Goal: Information Seeking & Learning: Compare options

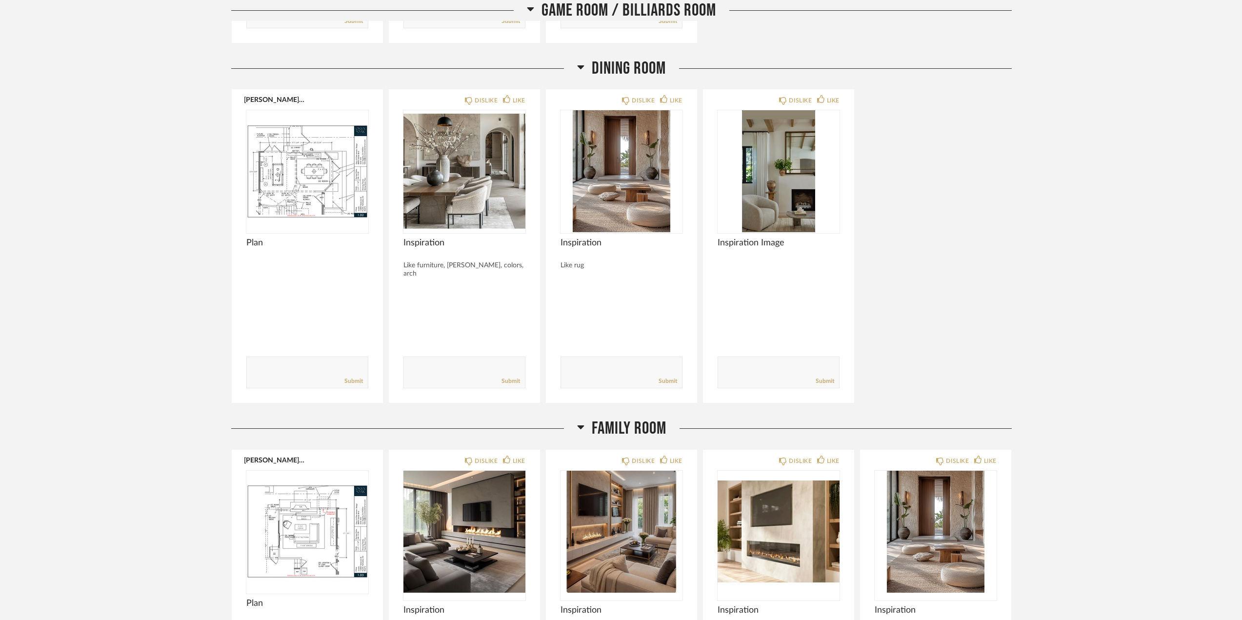
scroll to position [2244, 0]
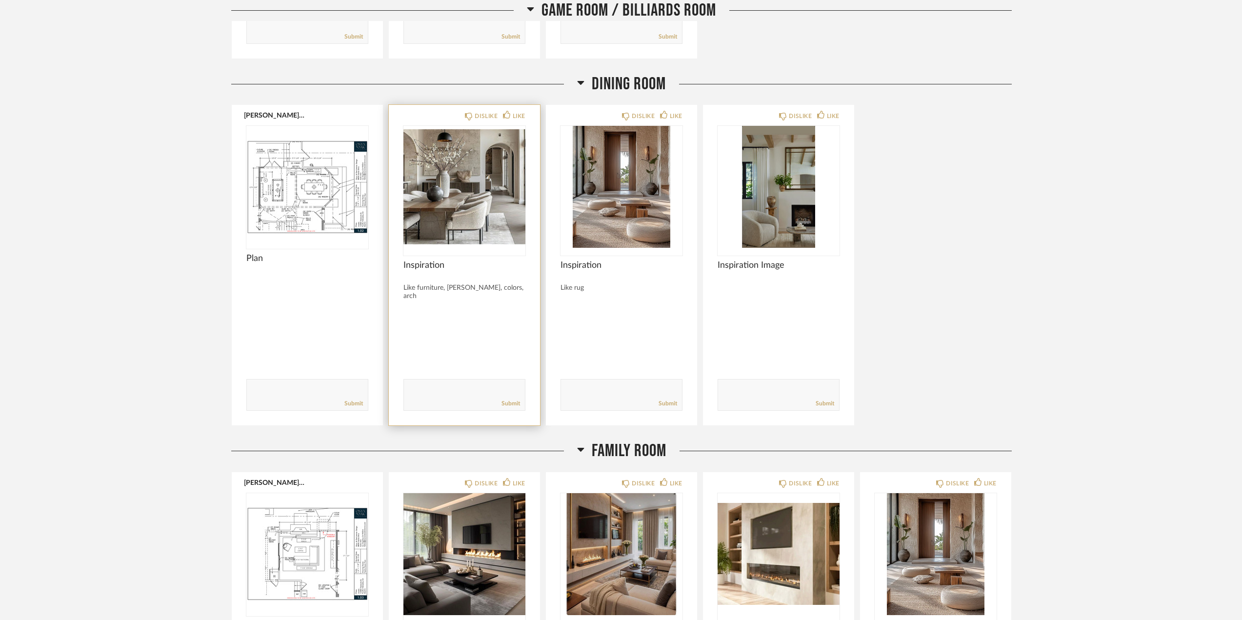
click at [493, 180] on img "0" at bounding box center [464, 187] width 122 height 122
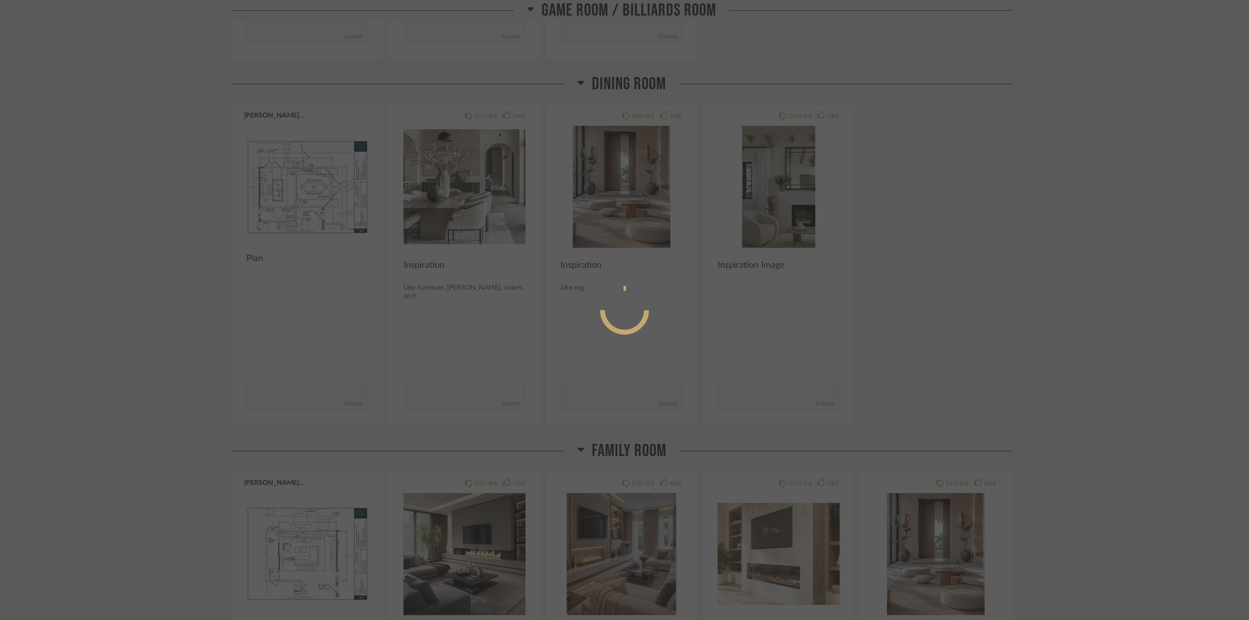
click at [483, 208] on div at bounding box center [624, 310] width 1249 height 620
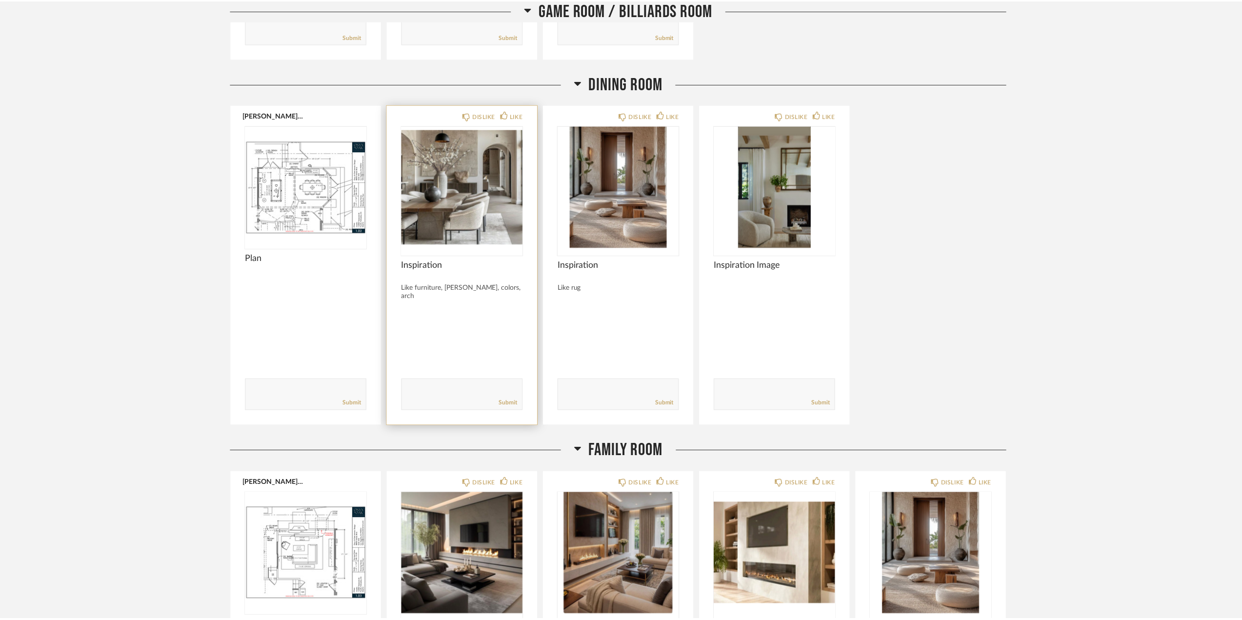
scroll to position [2244, 0]
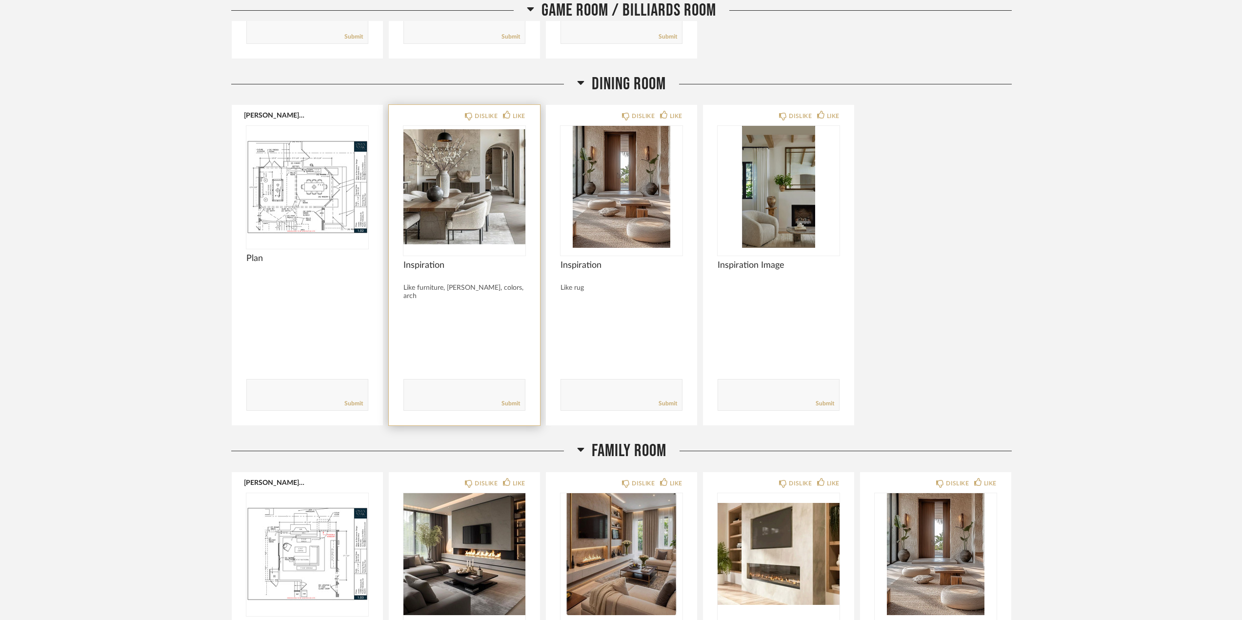
click at [484, 205] on img "0" at bounding box center [464, 187] width 122 height 122
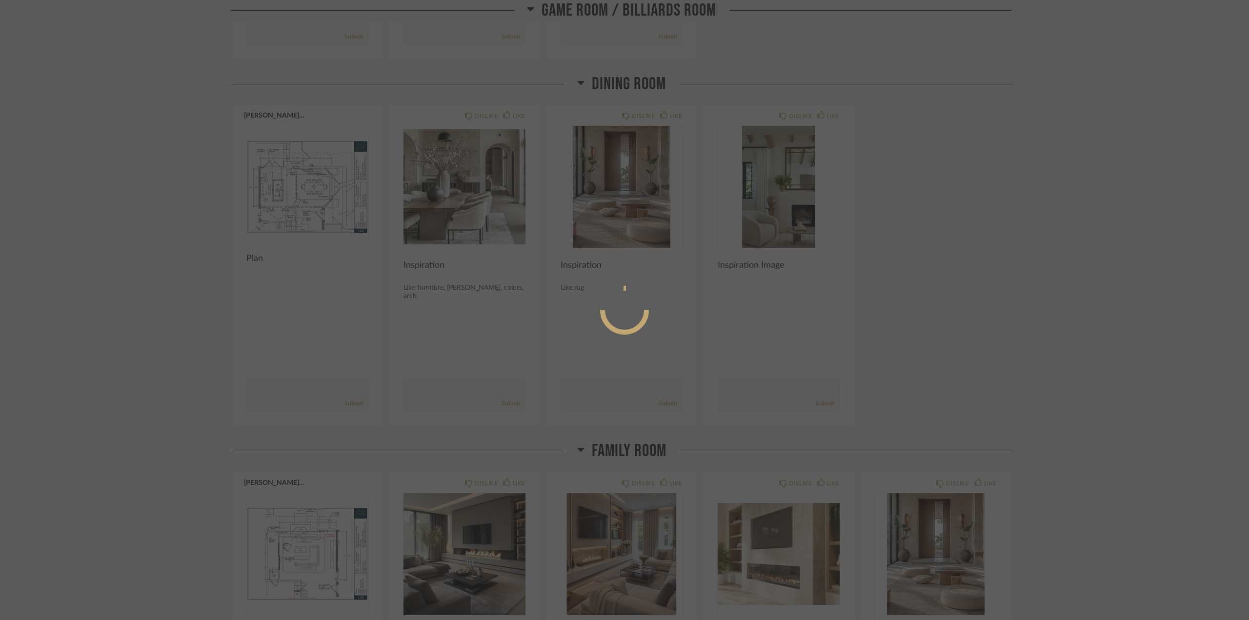
click at [1031, 128] on div at bounding box center [624, 310] width 1249 height 620
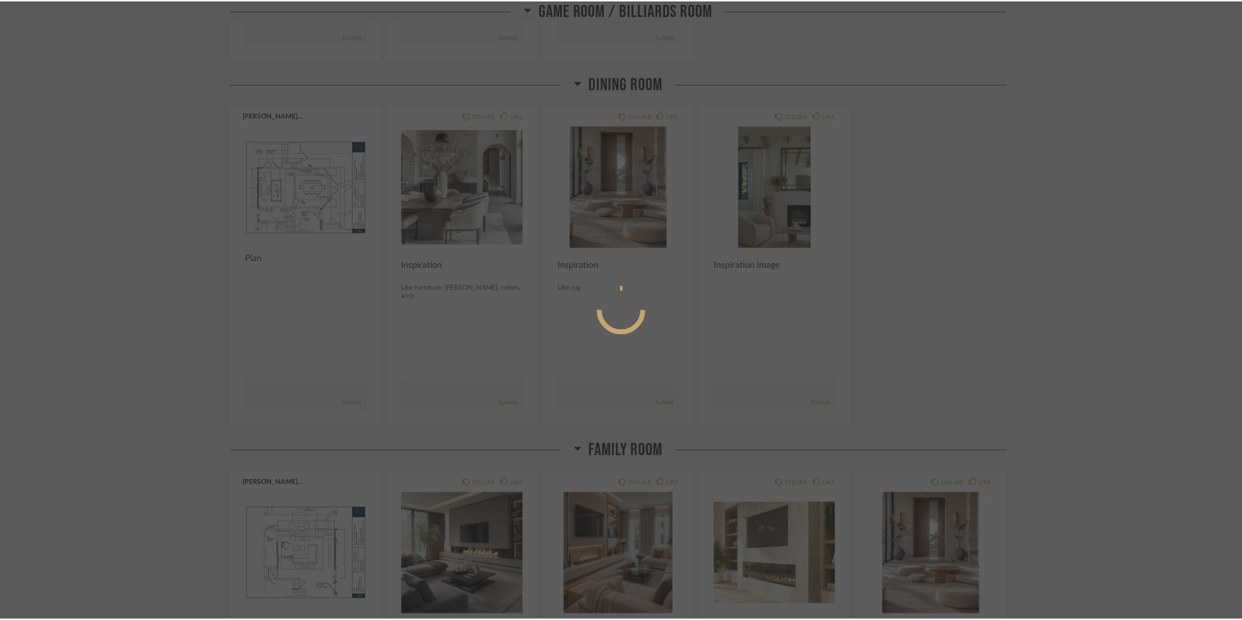
scroll to position [2244, 0]
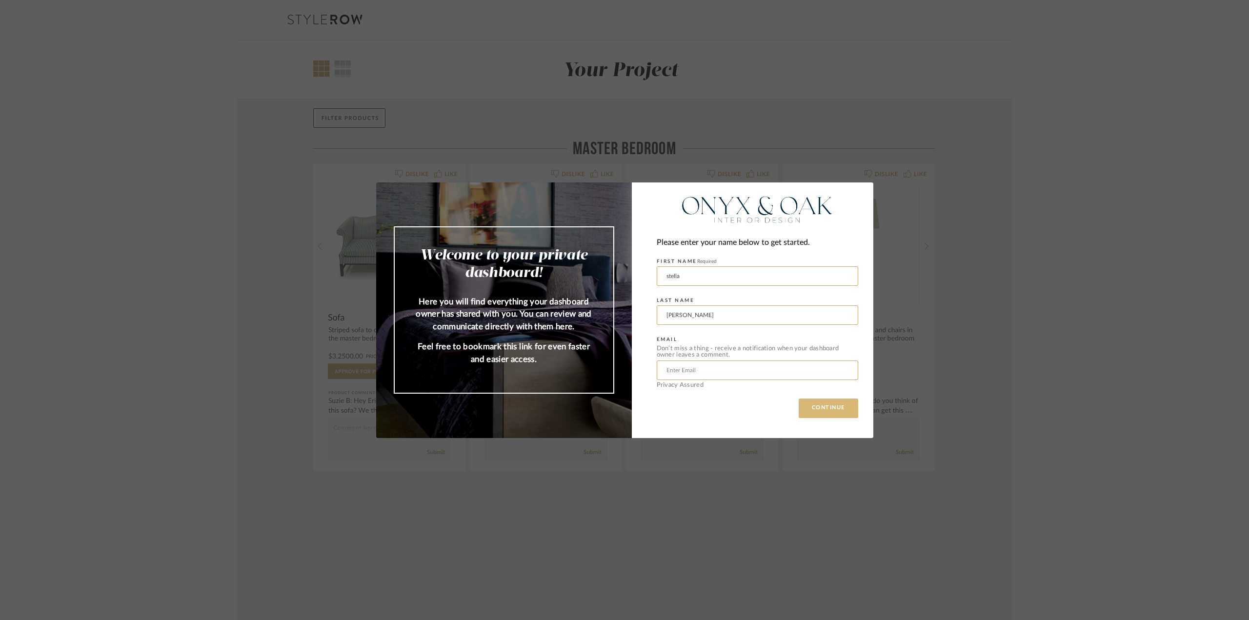
click at [835, 409] on button "CONTINUE" at bounding box center [829, 409] width 60 height 20
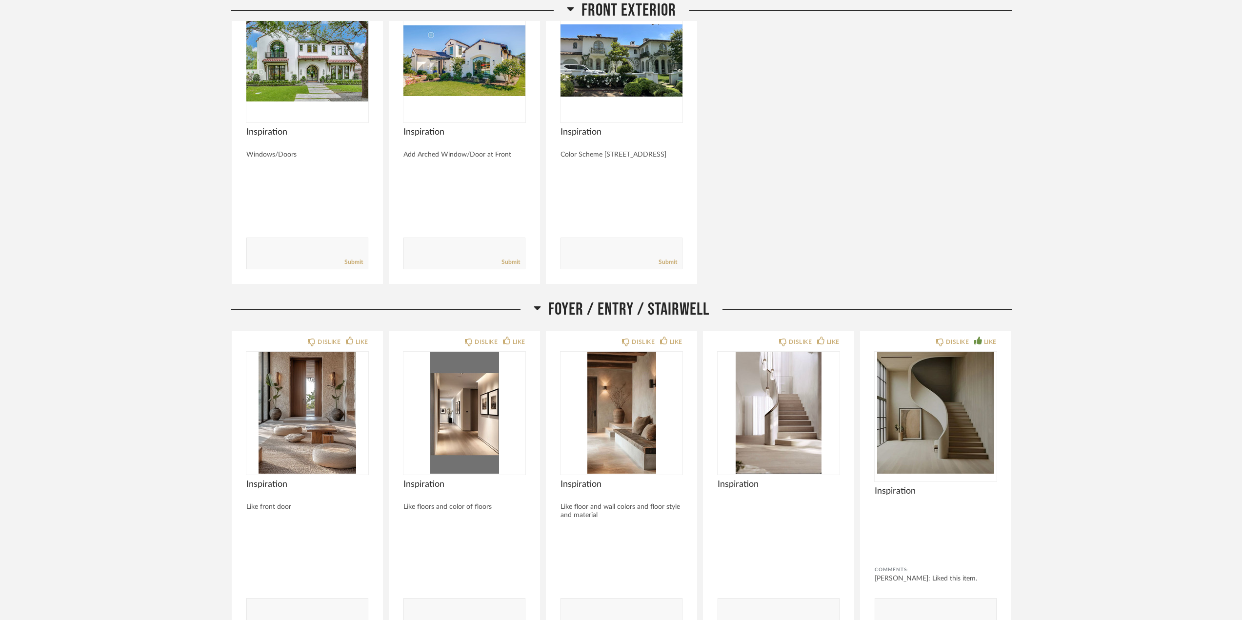
scroll to position [390, 0]
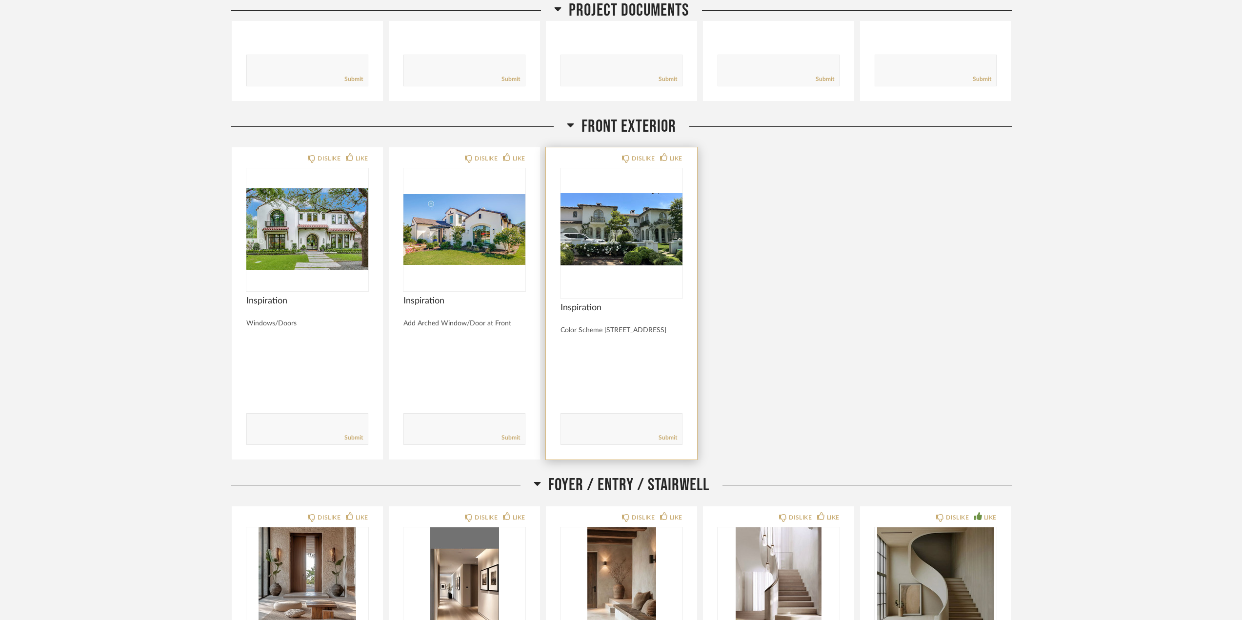
click at [0, 0] on img at bounding box center [0, 0] width 0 height 0
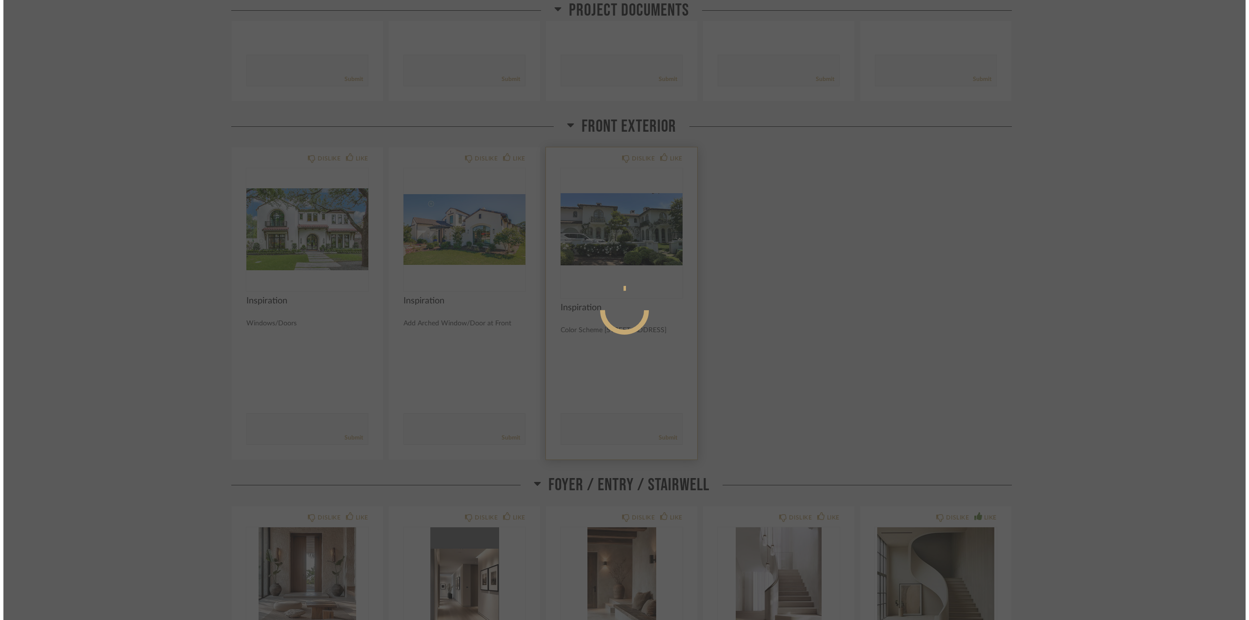
scroll to position [0, 0]
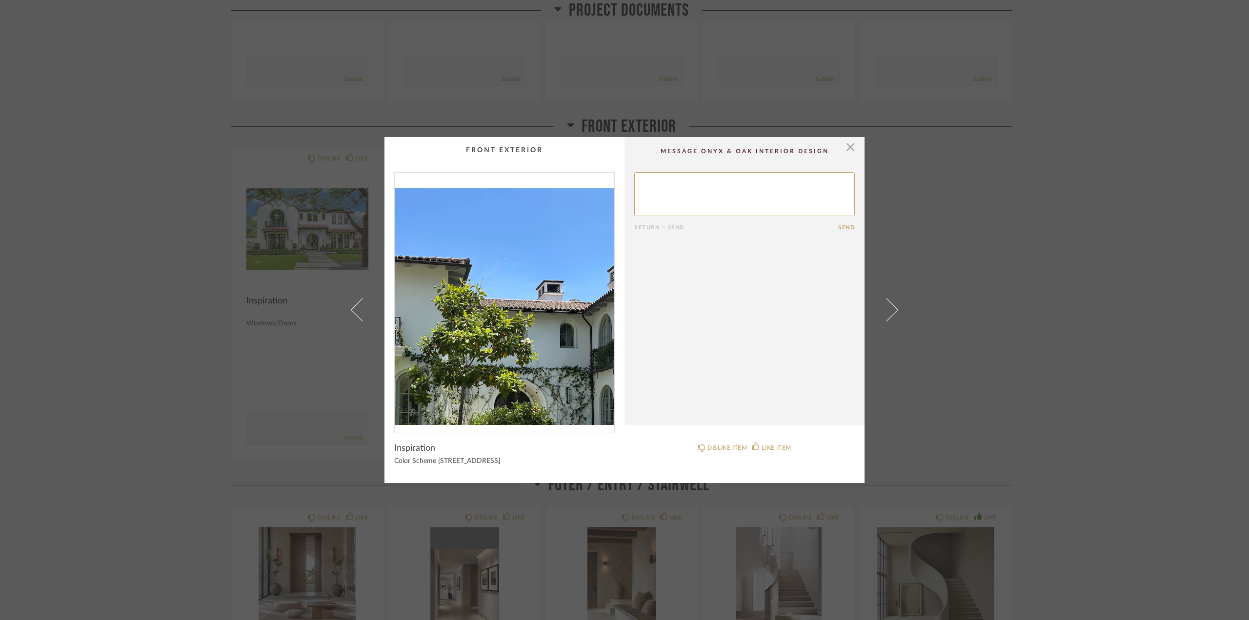
click at [505, 271] on img "0" at bounding box center [505, 299] width 220 height 252
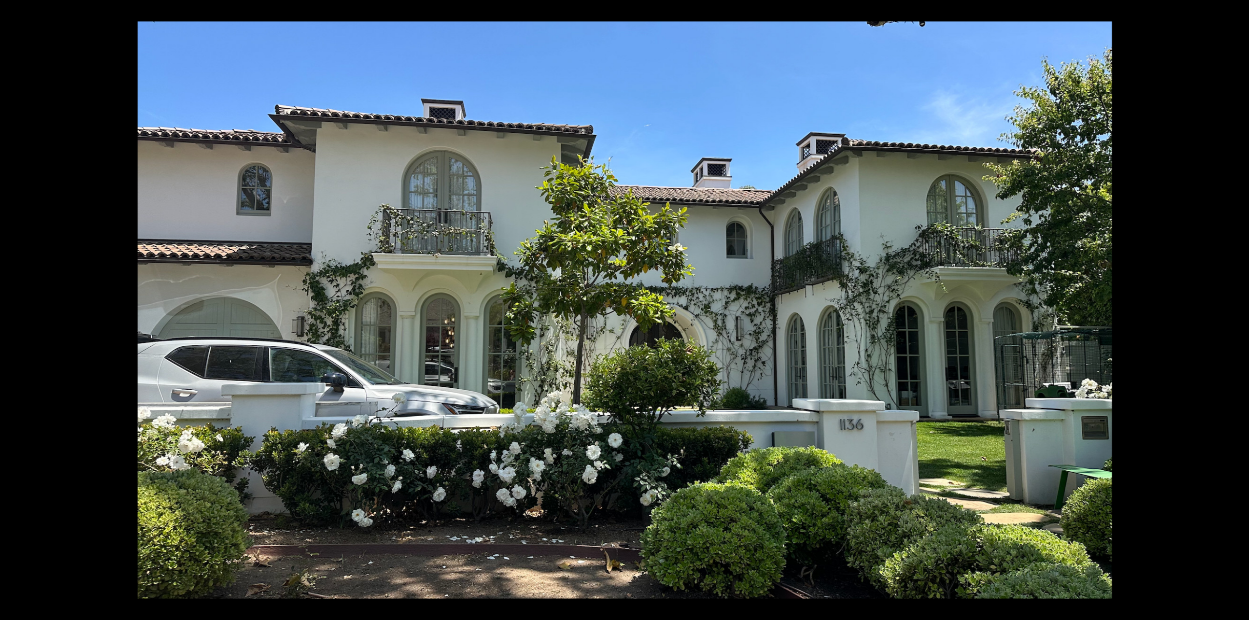
click at [1234, 12] on button at bounding box center [1237, 10] width 21 height 21
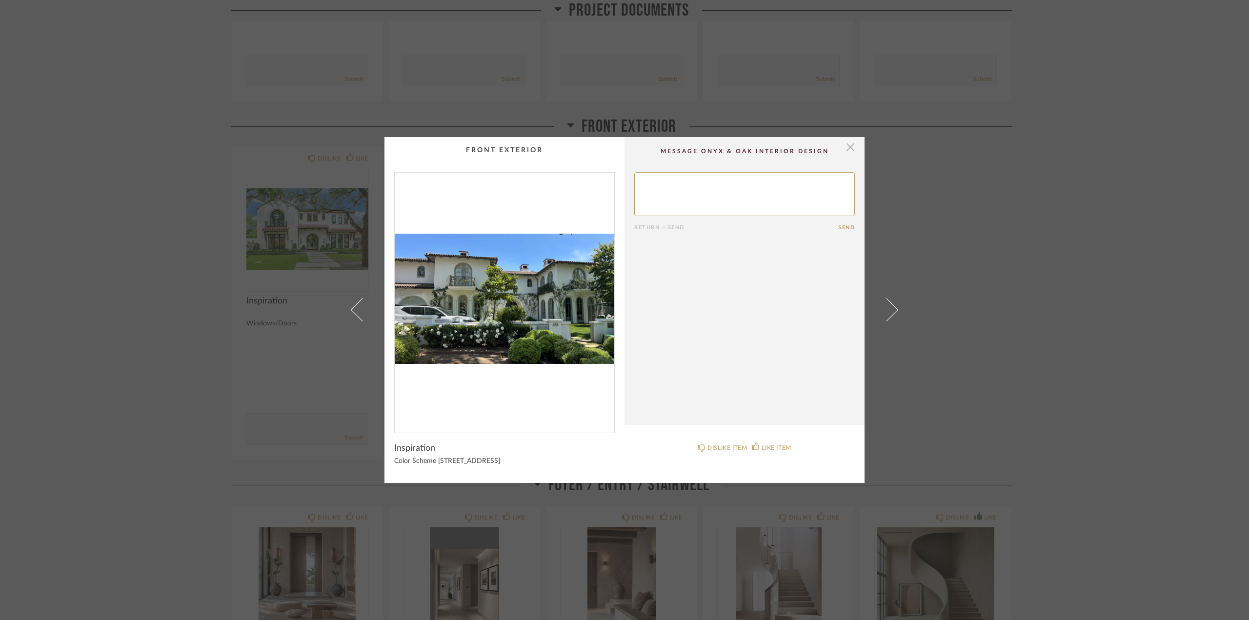
click at [851, 147] on span "button" at bounding box center [850, 147] width 20 height 20
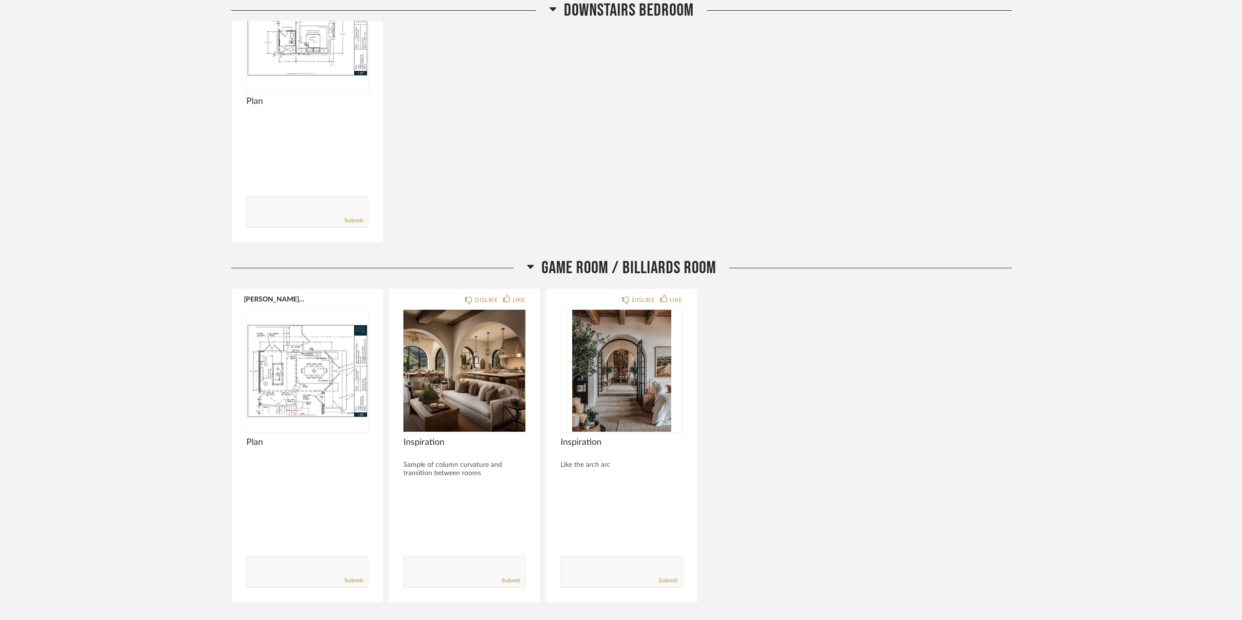
scroll to position [1707, 0]
click at [0, 0] on img at bounding box center [0, 0] width 0 height 0
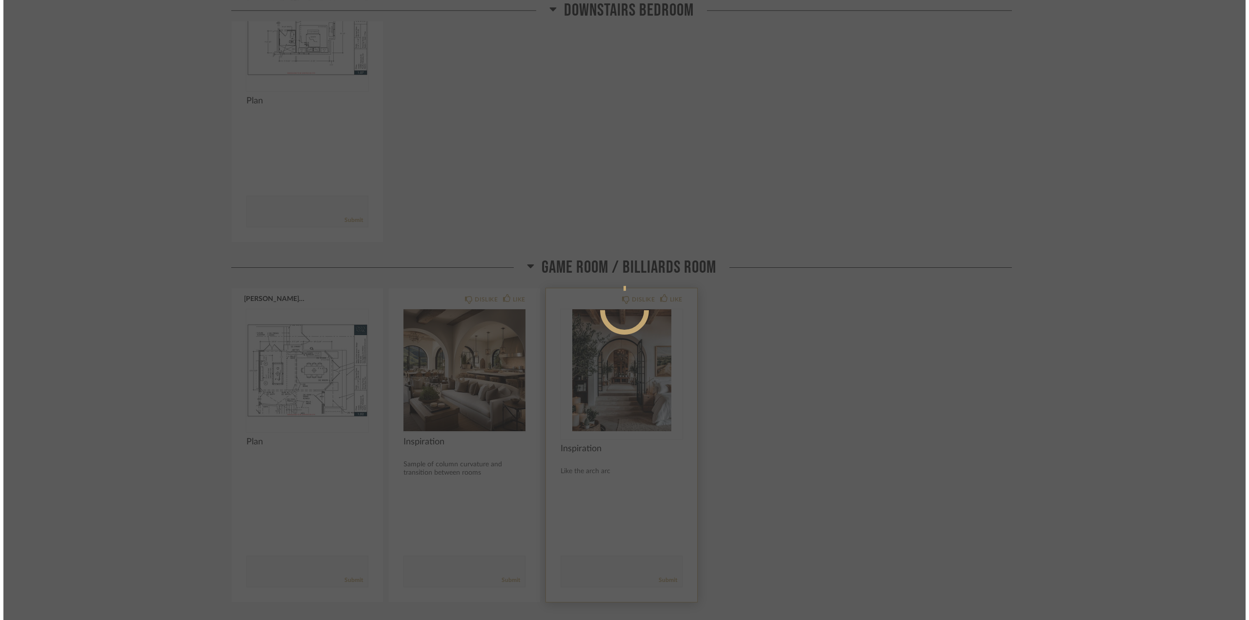
scroll to position [0, 0]
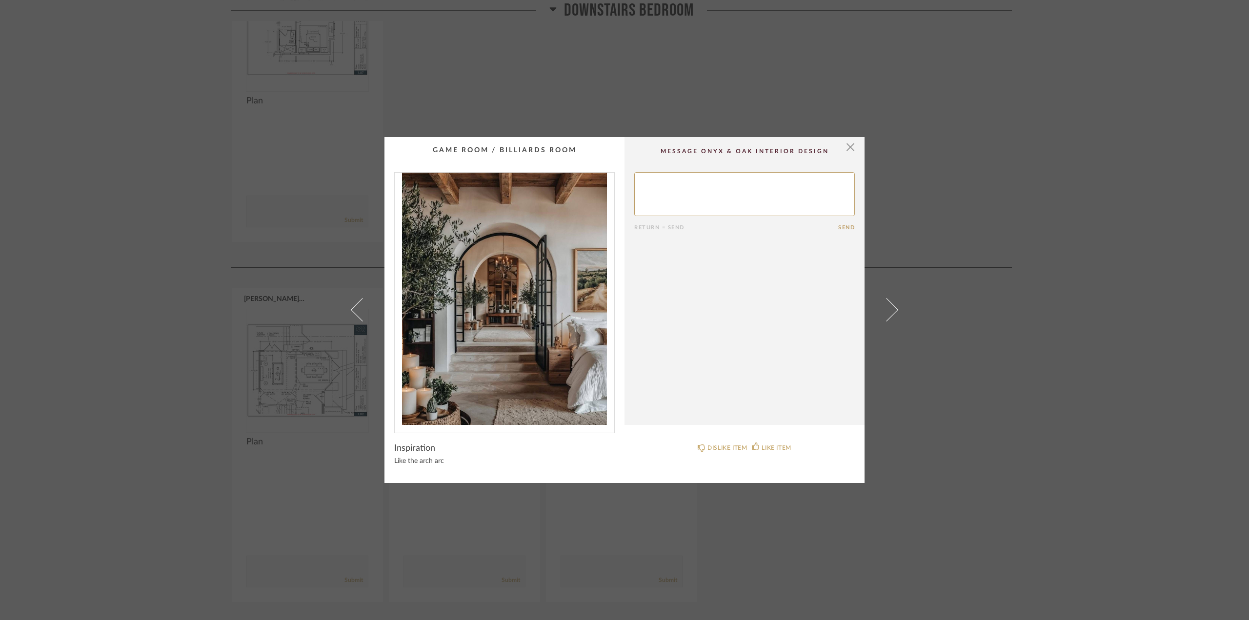
click at [526, 315] on img "0" at bounding box center [505, 299] width 220 height 252
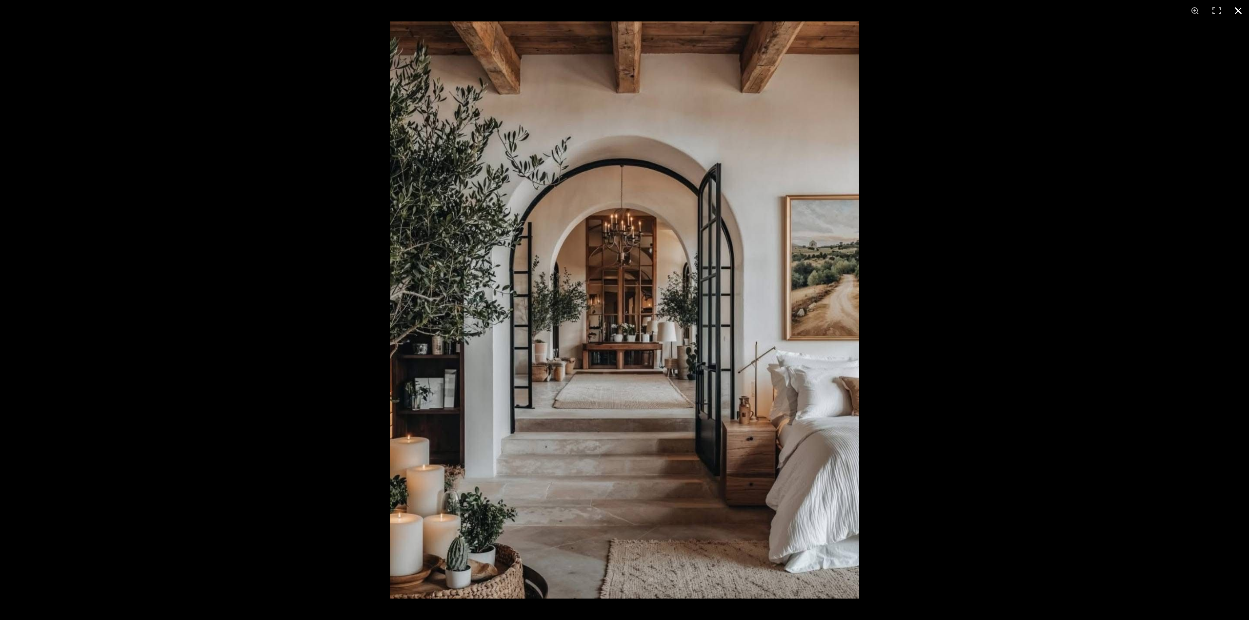
click at [1235, 10] on button at bounding box center [1237, 10] width 21 height 21
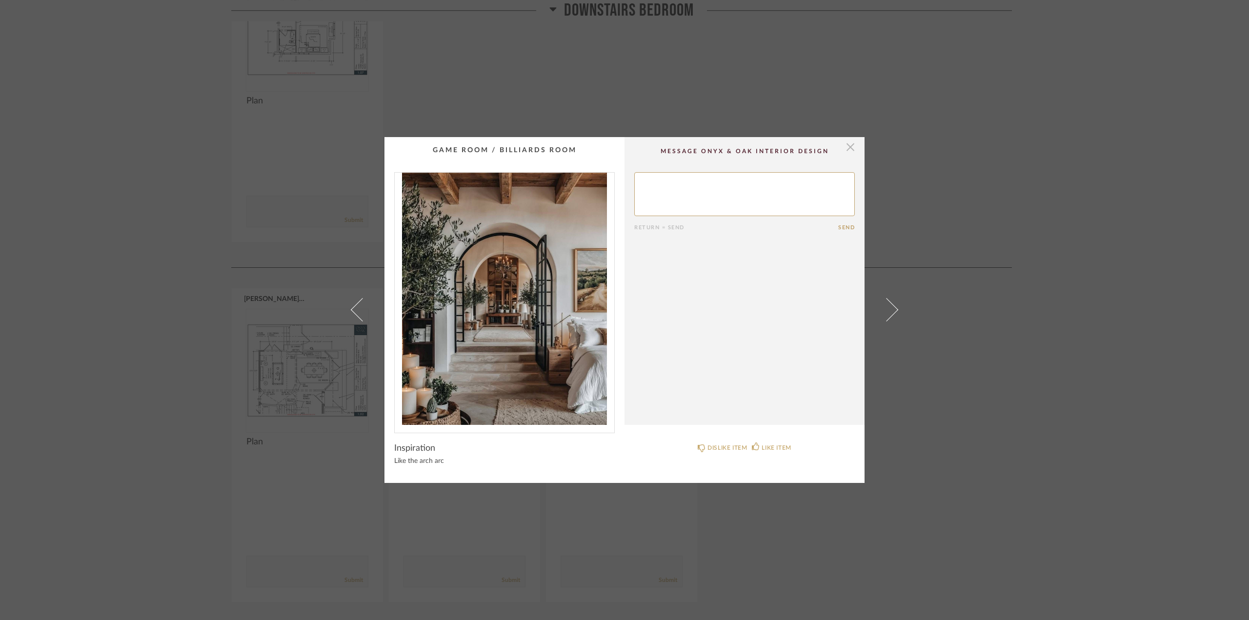
click at [848, 147] on span "button" at bounding box center [850, 147] width 20 height 20
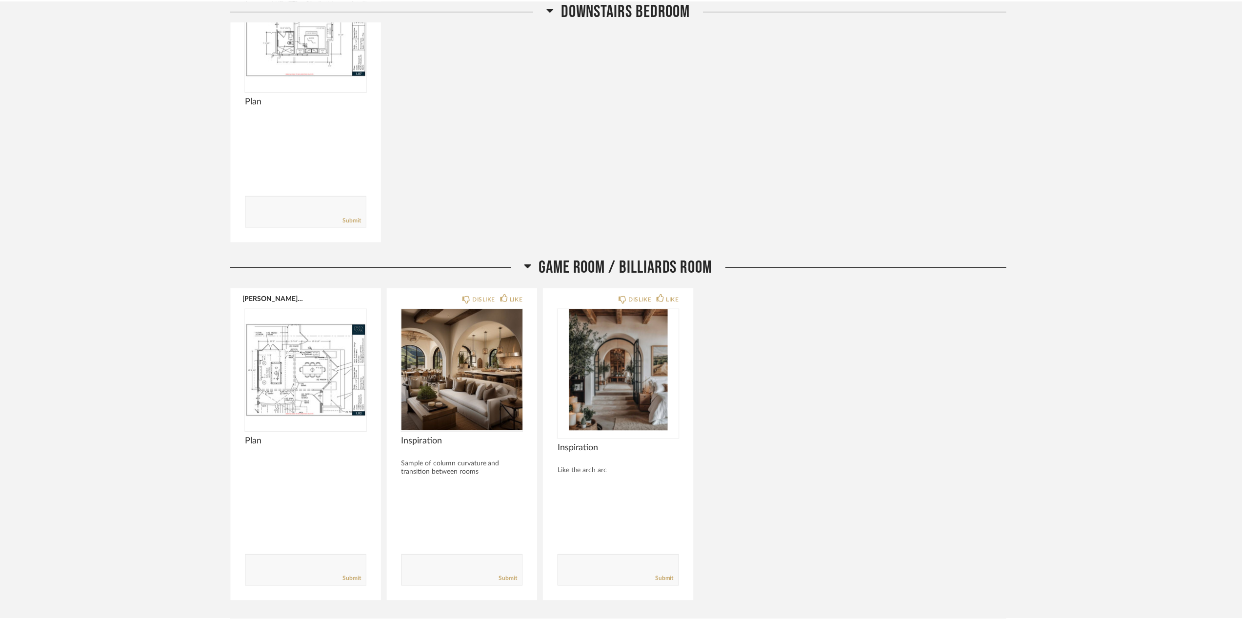
scroll to position [1707, 0]
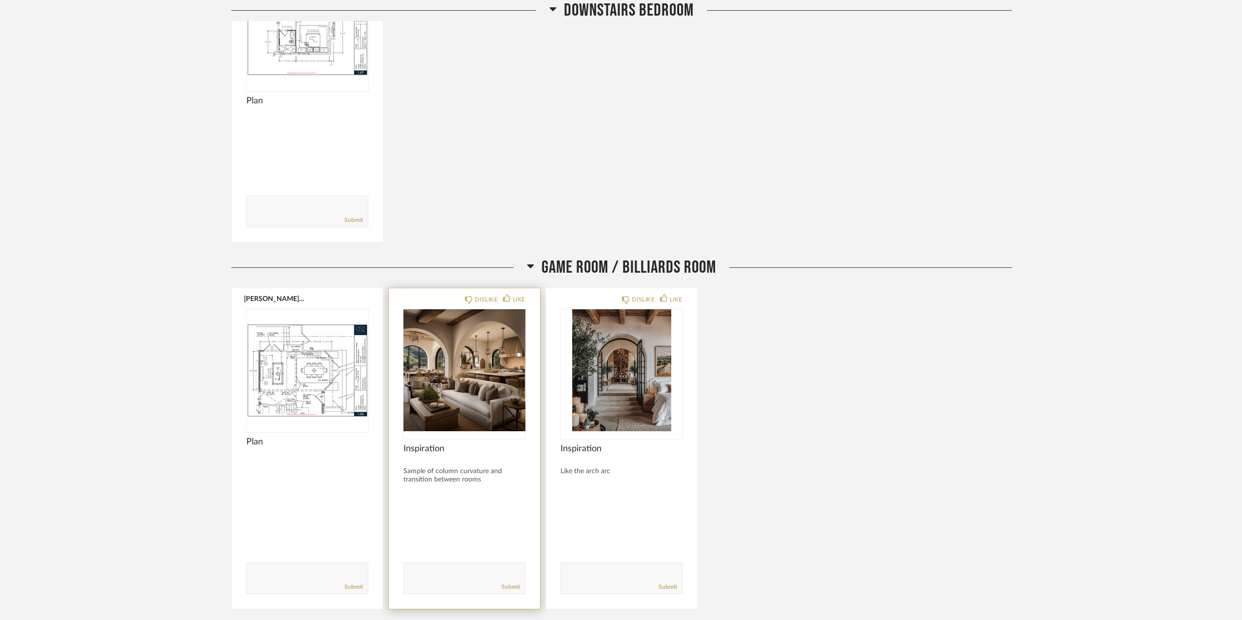
click at [0, 0] on img at bounding box center [0, 0] width 0 height 0
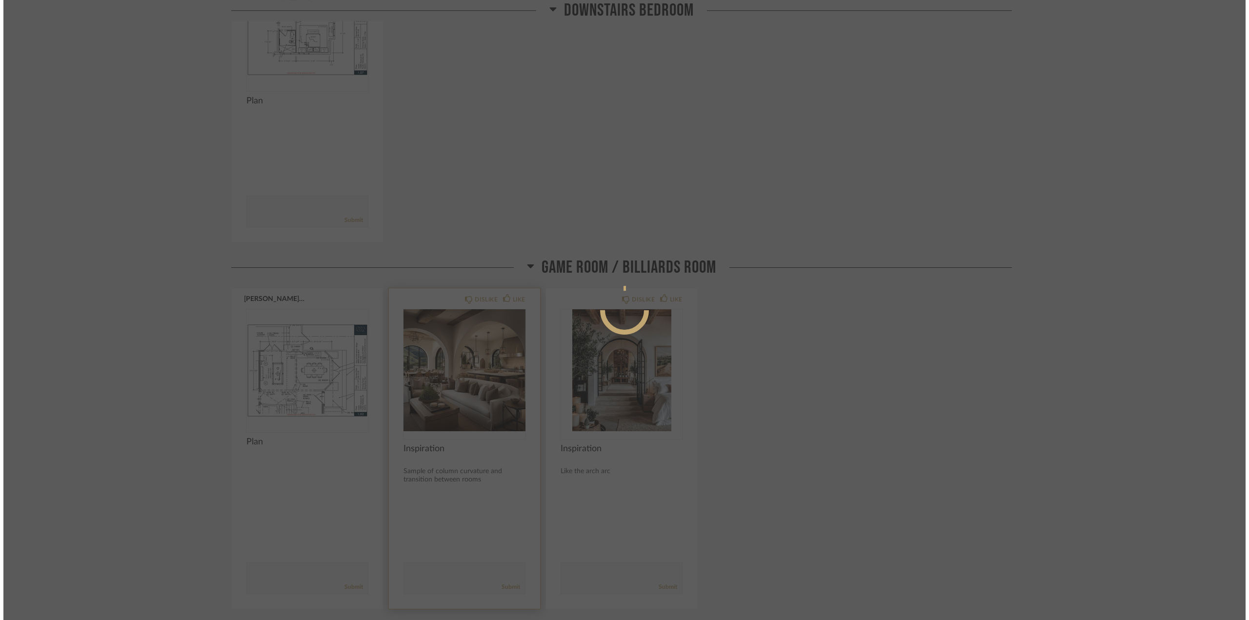
scroll to position [0, 0]
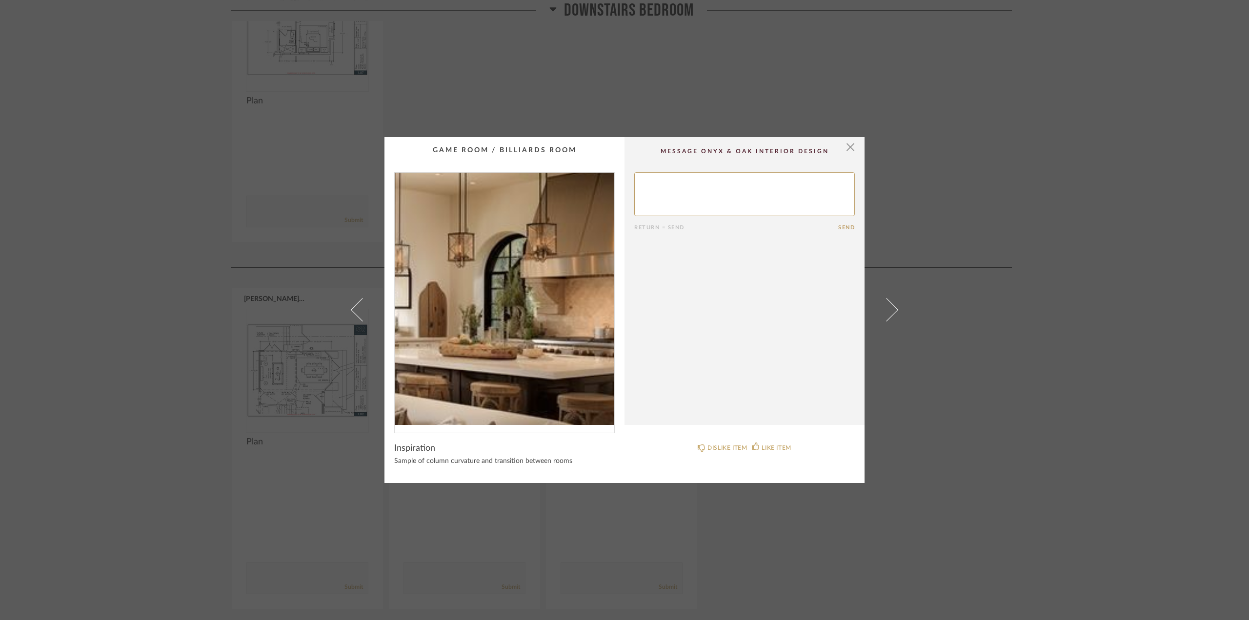
click at [558, 283] on img "0" at bounding box center [505, 299] width 220 height 252
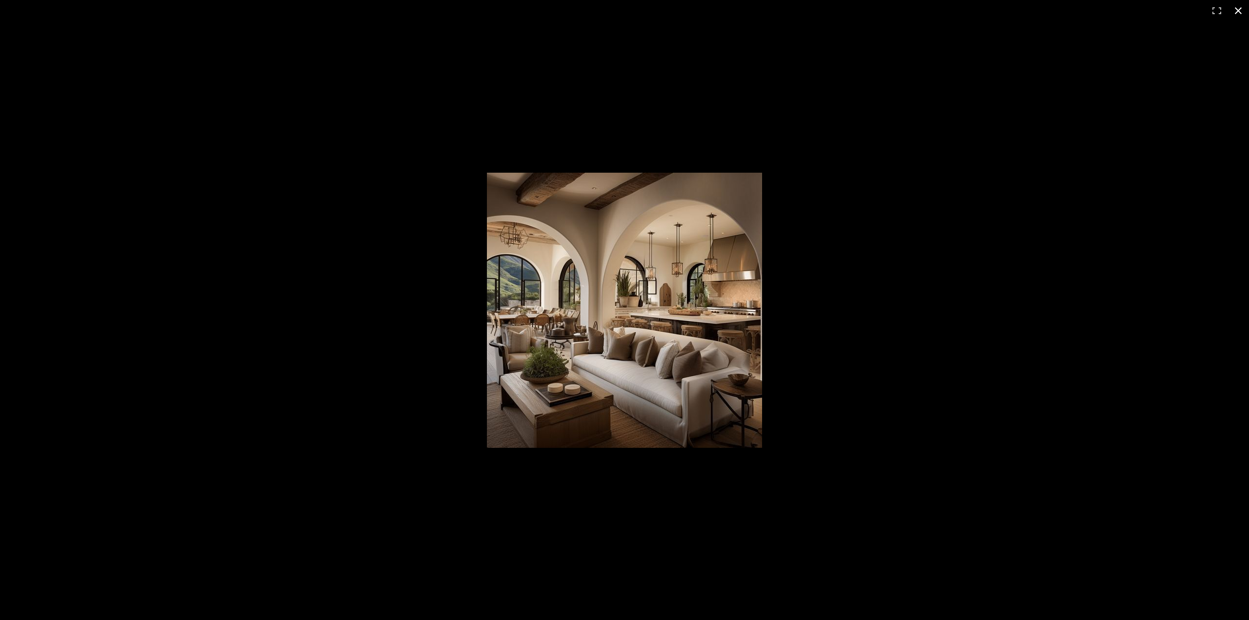
click at [1235, 9] on button at bounding box center [1237, 10] width 21 height 21
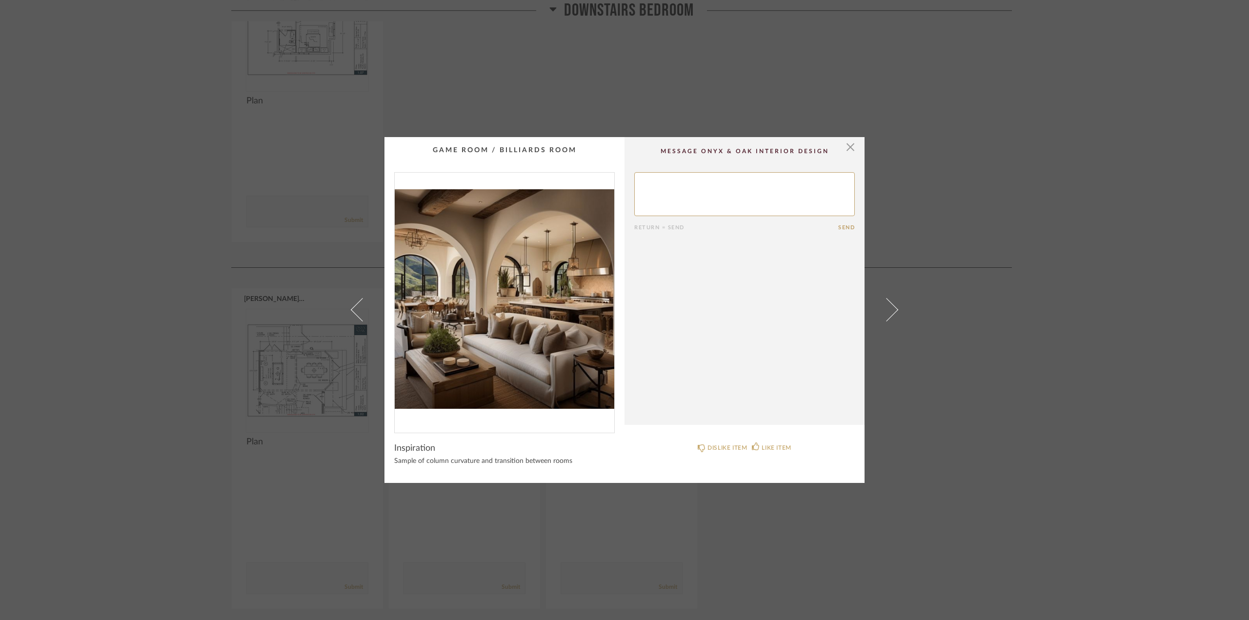
click at [852, 144] on div "× Return = Send Send Inspiration Sample of column curvature and transition betw…" at bounding box center [624, 310] width 480 height 346
click at [851, 145] on span "button" at bounding box center [850, 147] width 20 height 20
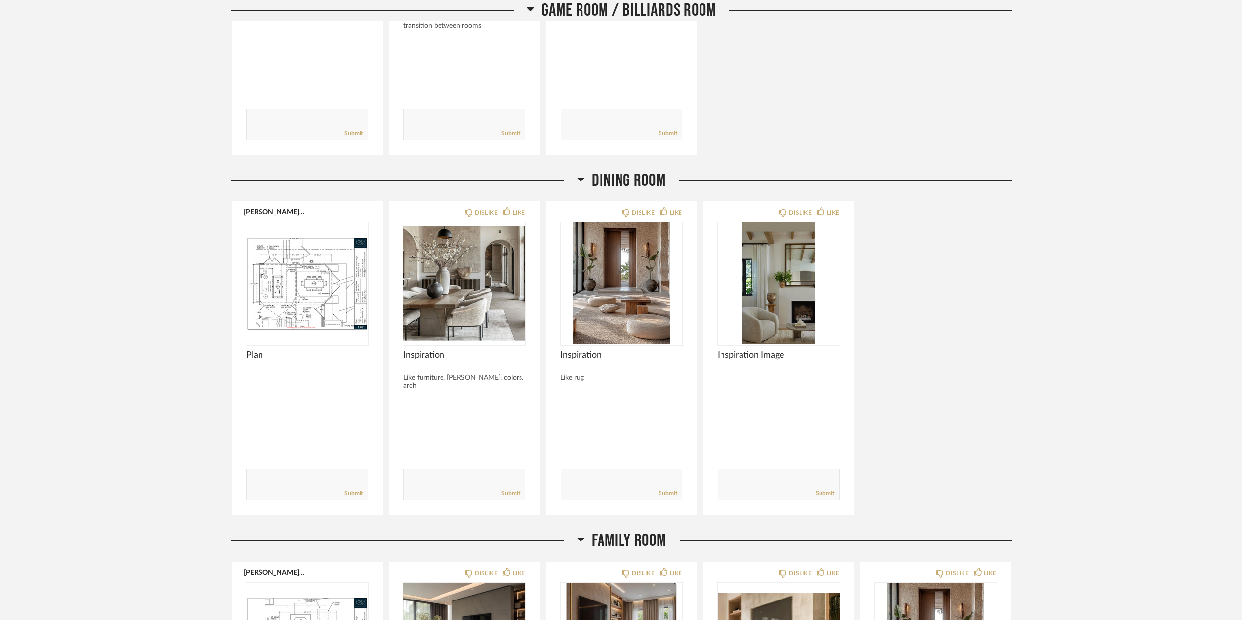
scroll to position [2195, 0]
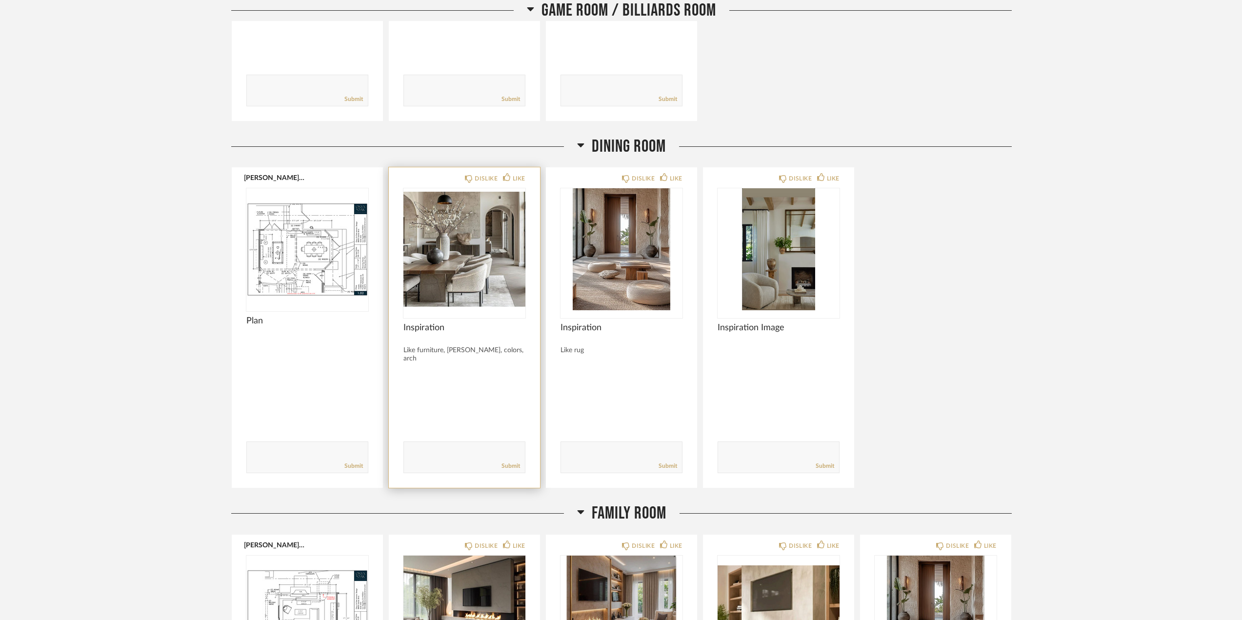
click at [471, 248] on img "0" at bounding box center [464, 249] width 122 height 122
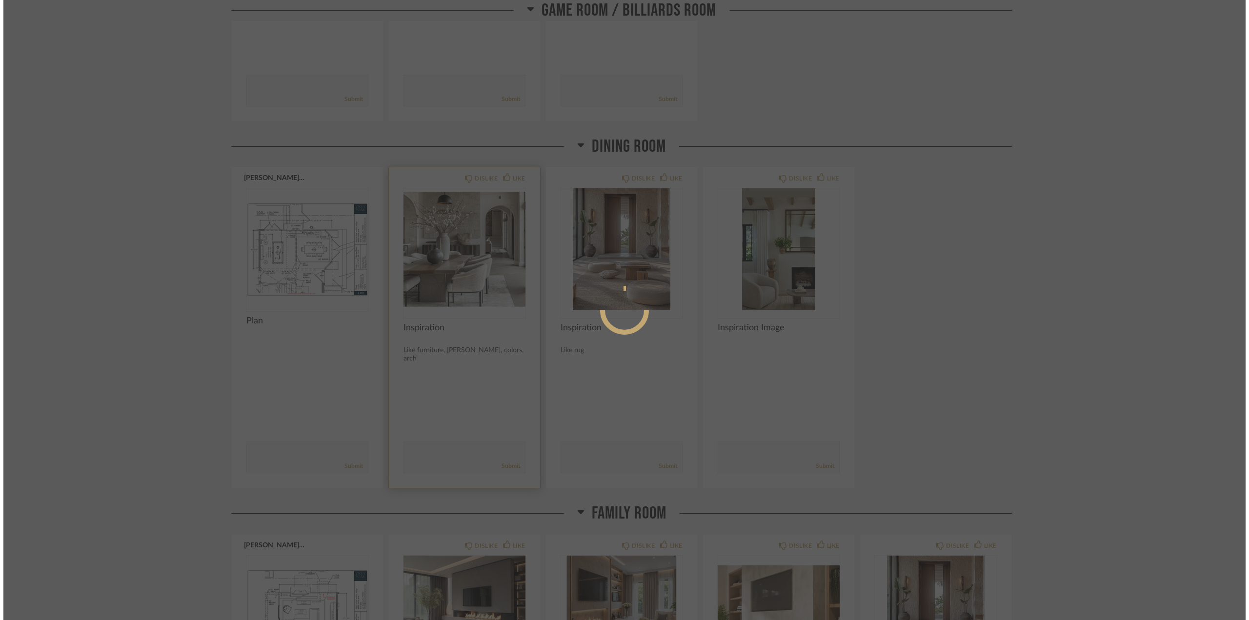
scroll to position [0, 0]
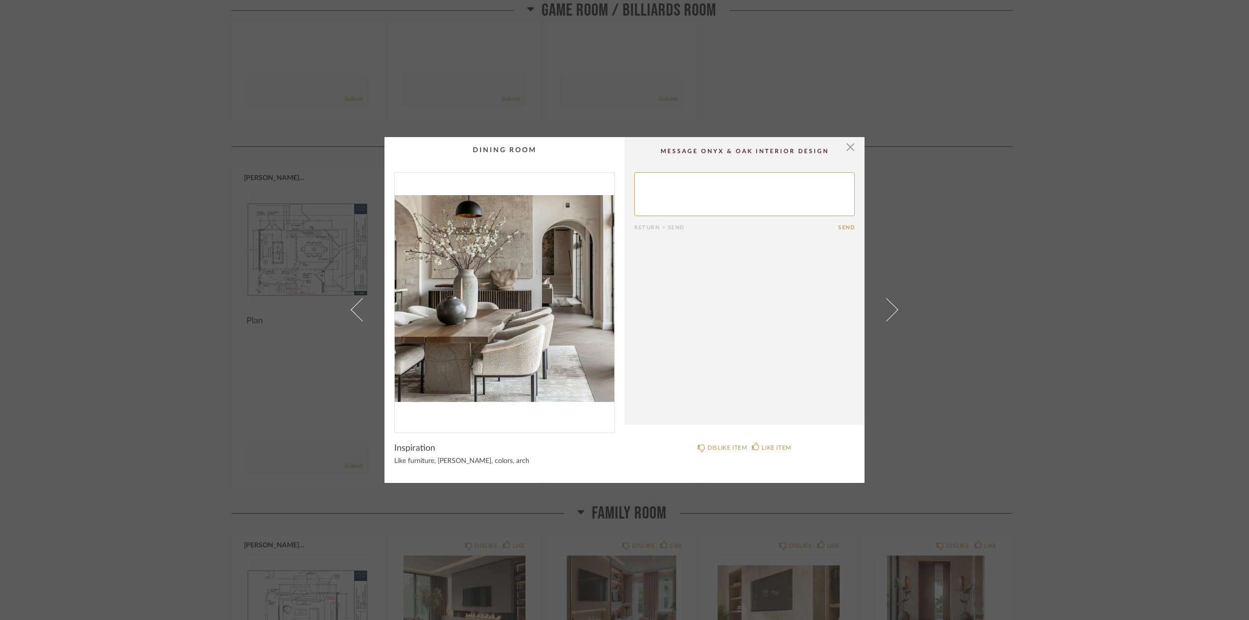
click at [543, 267] on img "0" at bounding box center [505, 299] width 220 height 252
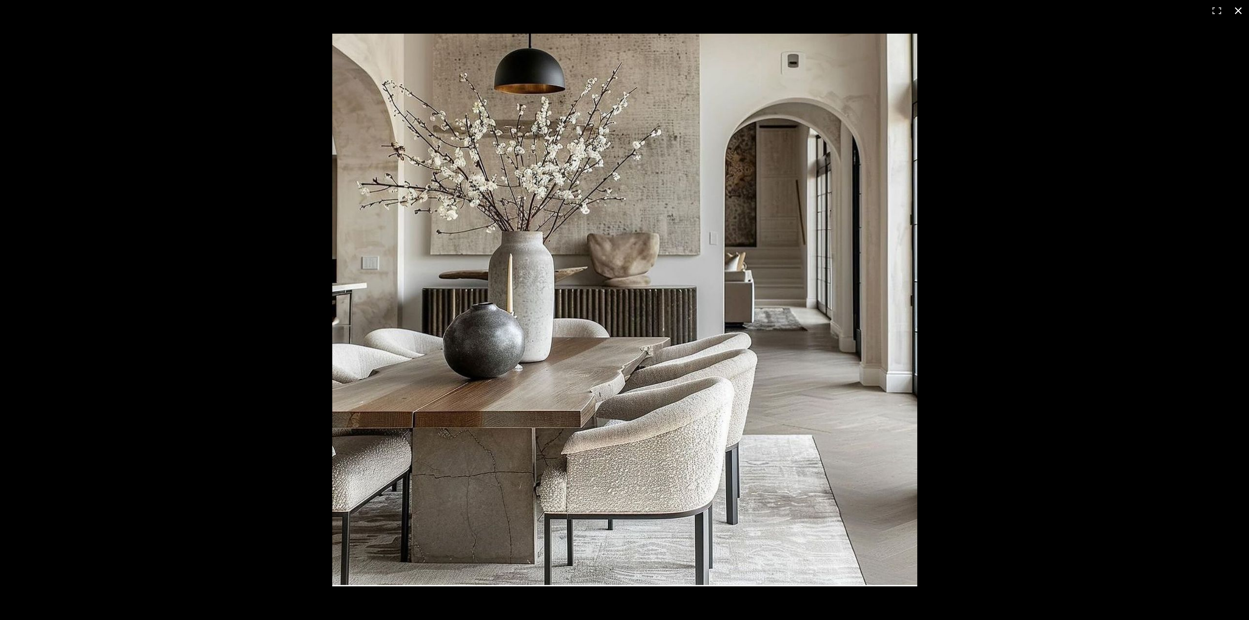
click at [1232, 12] on button at bounding box center [1237, 10] width 21 height 21
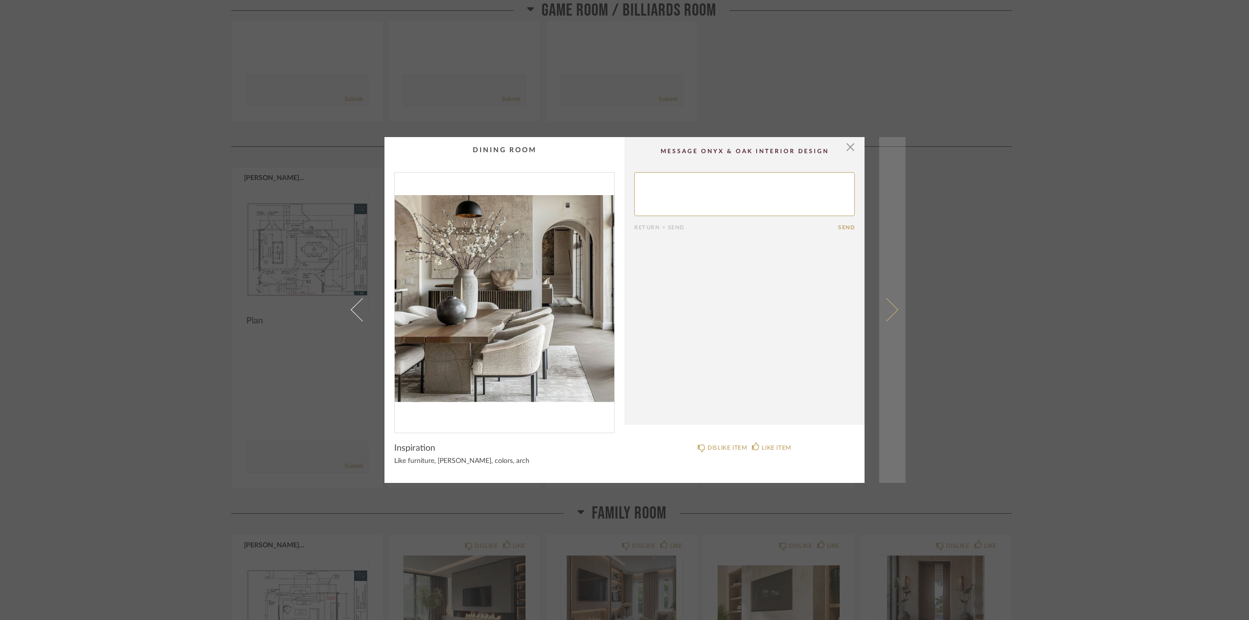
click at [889, 313] on span at bounding box center [886, 309] width 23 height 23
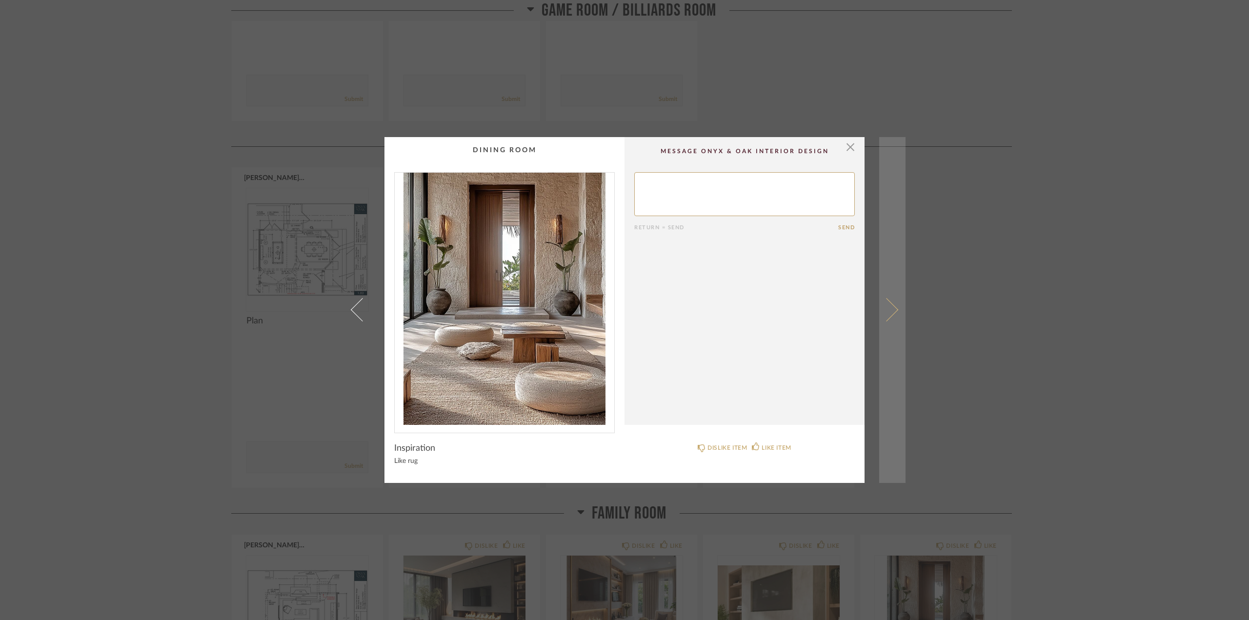
click at [889, 312] on span at bounding box center [886, 309] width 23 height 23
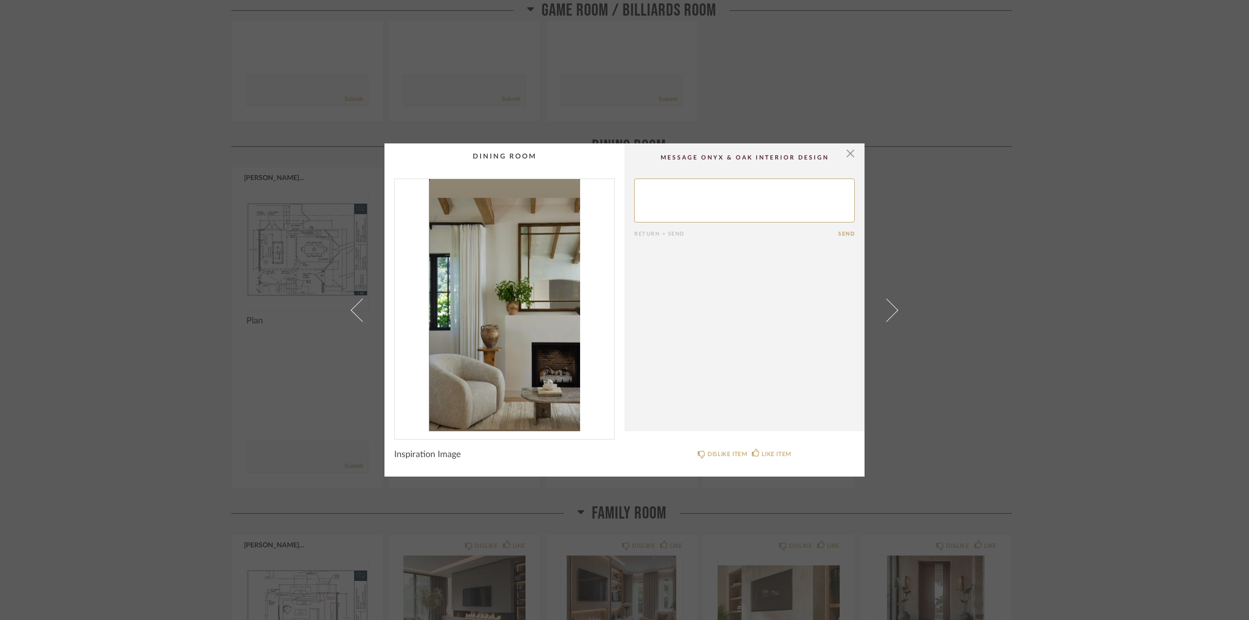
click at [889, 312] on span at bounding box center [886, 309] width 23 height 23
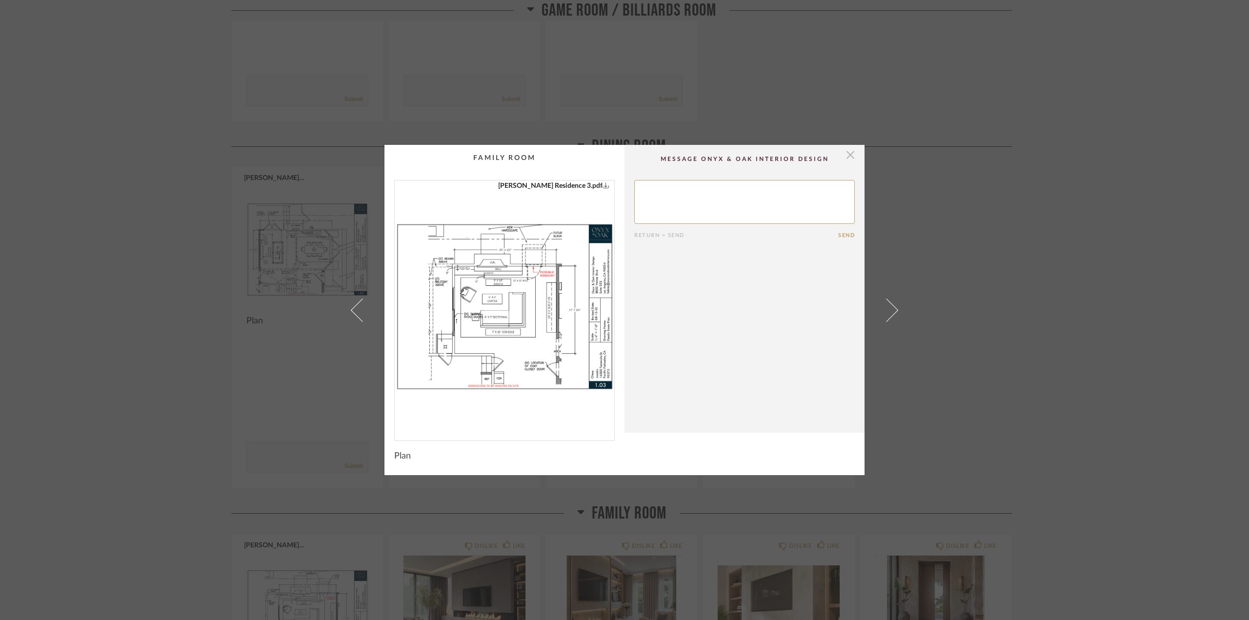
click at [847, 154] on span "button" at bounding box center [850, 155] width 20 height 20
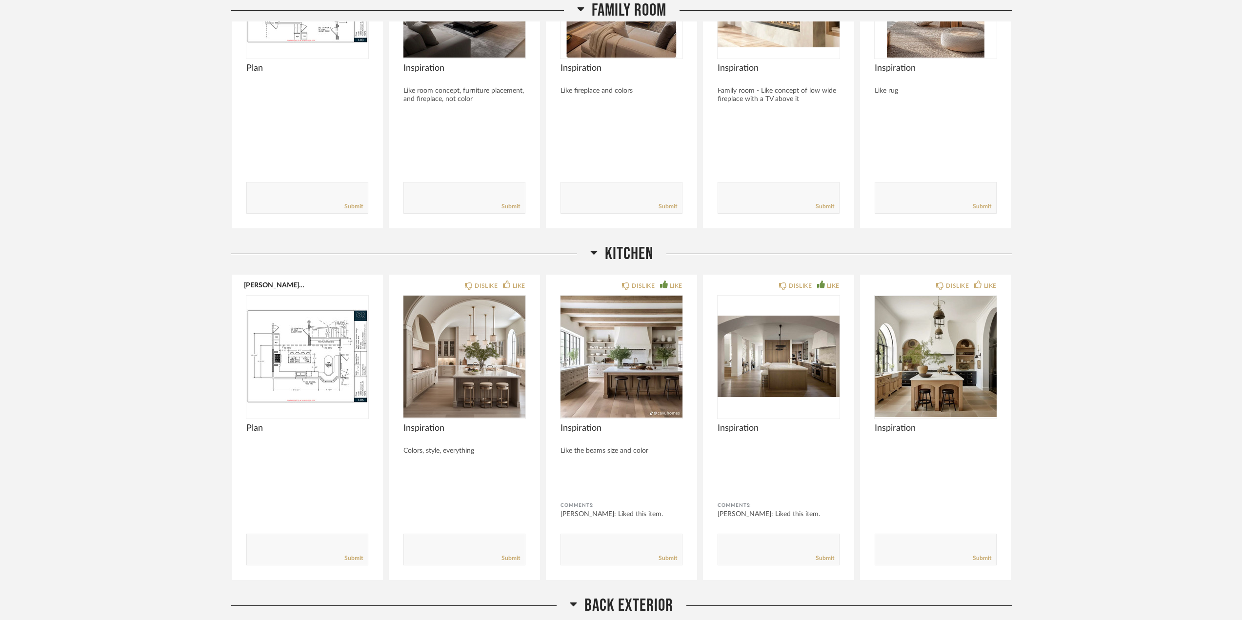
scroll to position [2829, 0]
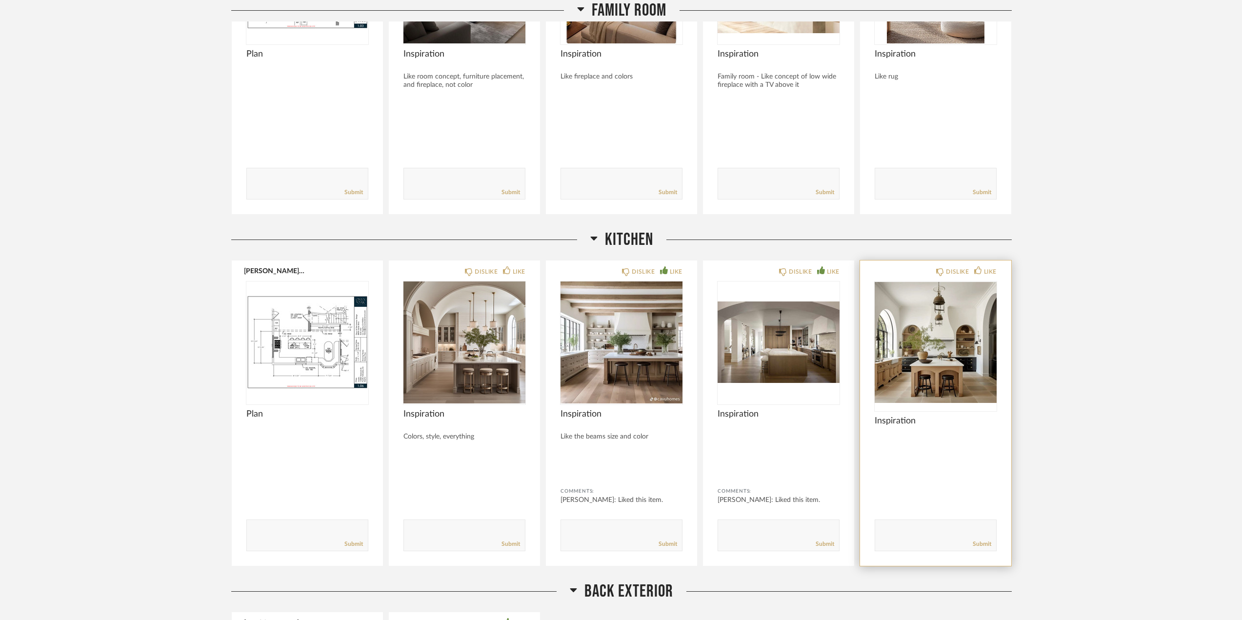
click at [938, 331] on img "0" at bounding box center [936, 342] width 122 height 122
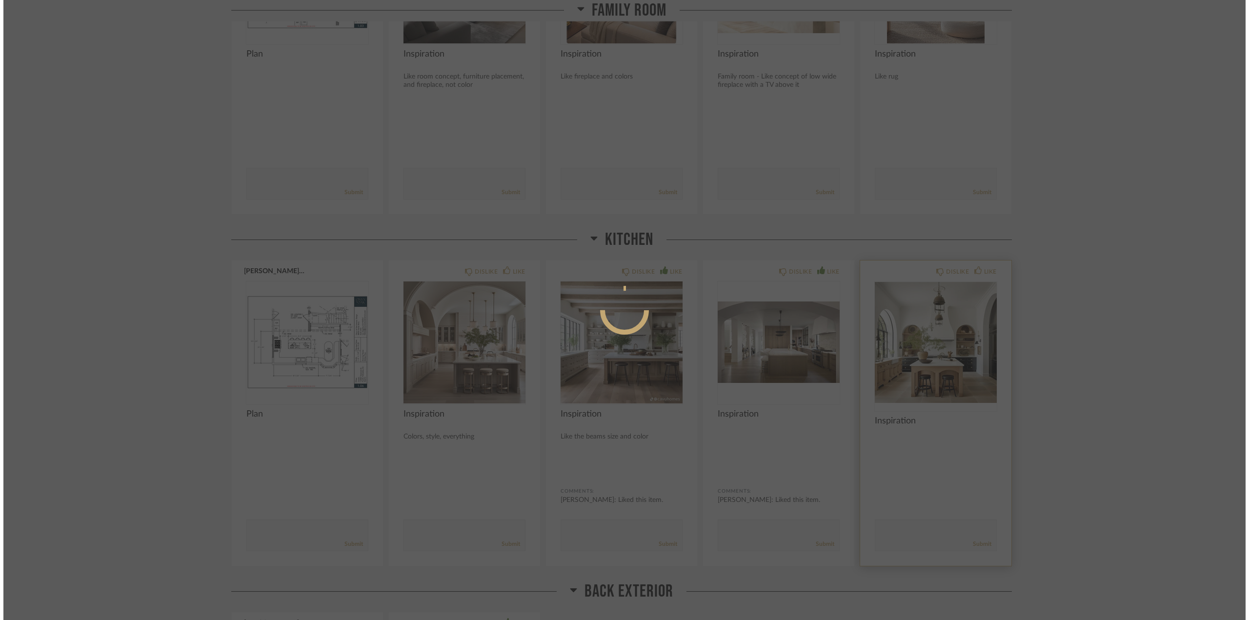
scroll to position [0, 0]
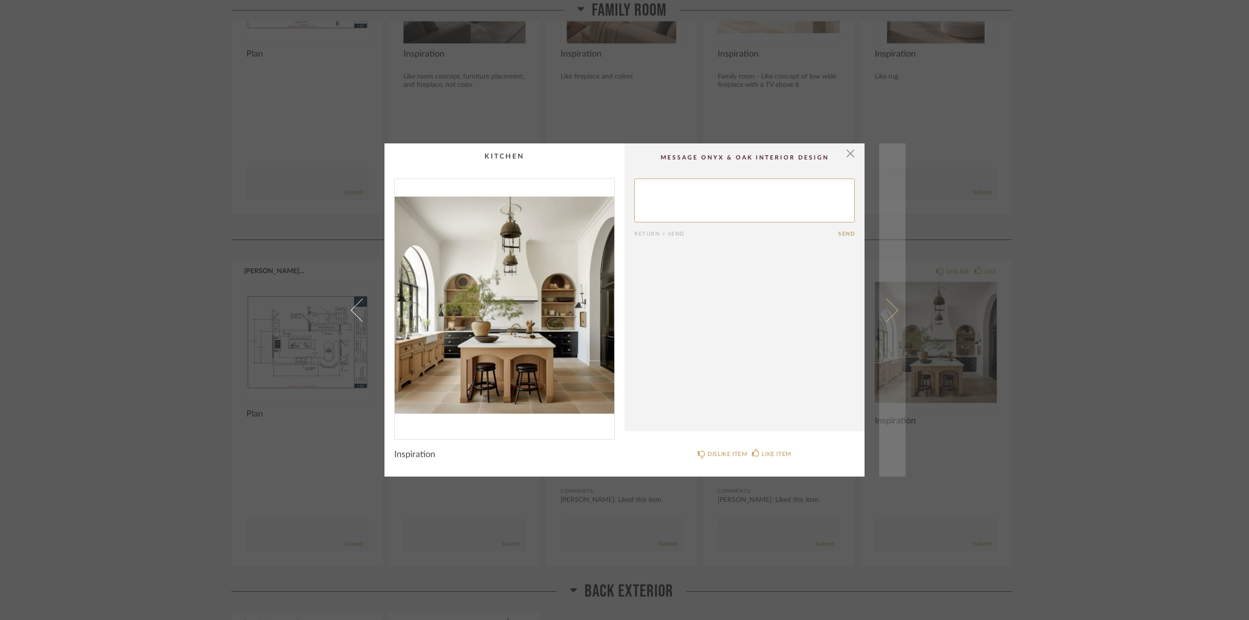
click at [885, 311] on span at bounding box center [886, 309] width 23 height 23
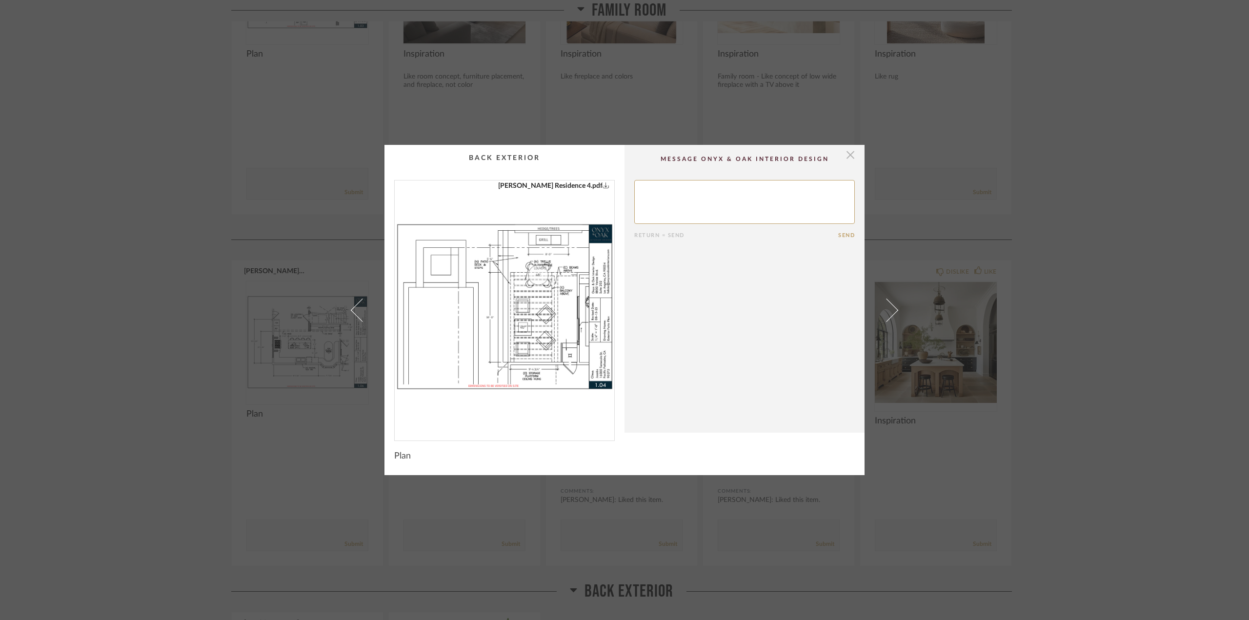
click at [850, 151] on span "button" at bounding box center [850, 155] width 20 height 20
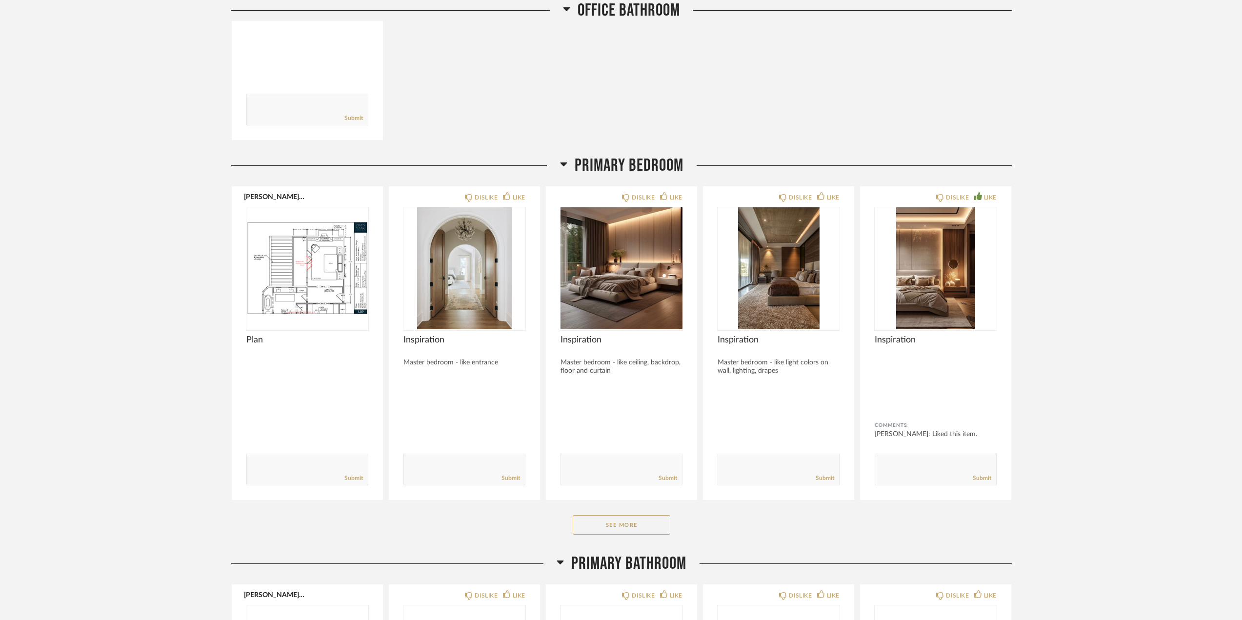
scroll to position [5366, 0]
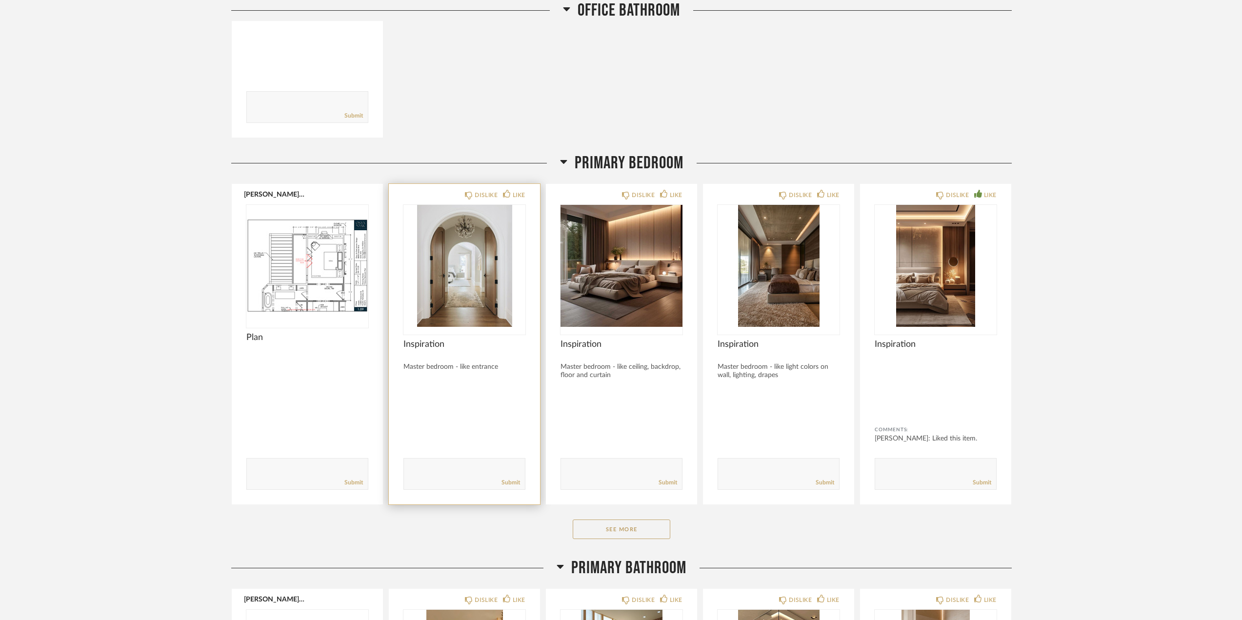
click at [470, 281] on img "0" at bounding box center [464, 266] width 122 height 122
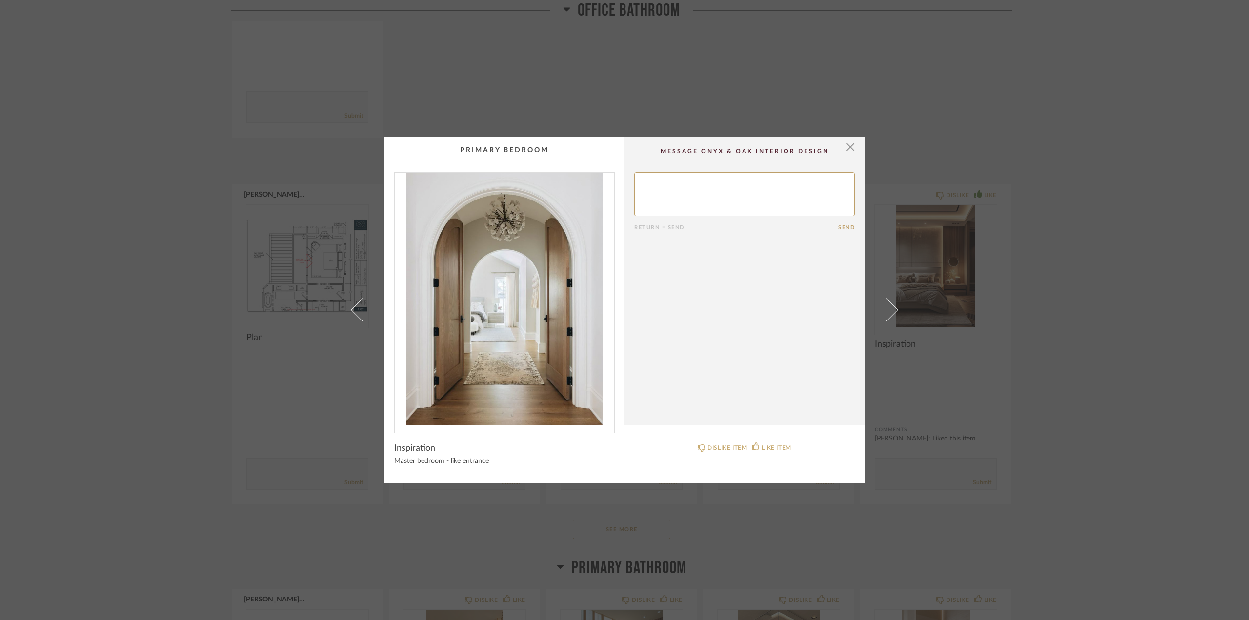
click at [507, 243] on img "0" at bounding box center [505, 299] width 220 height 252
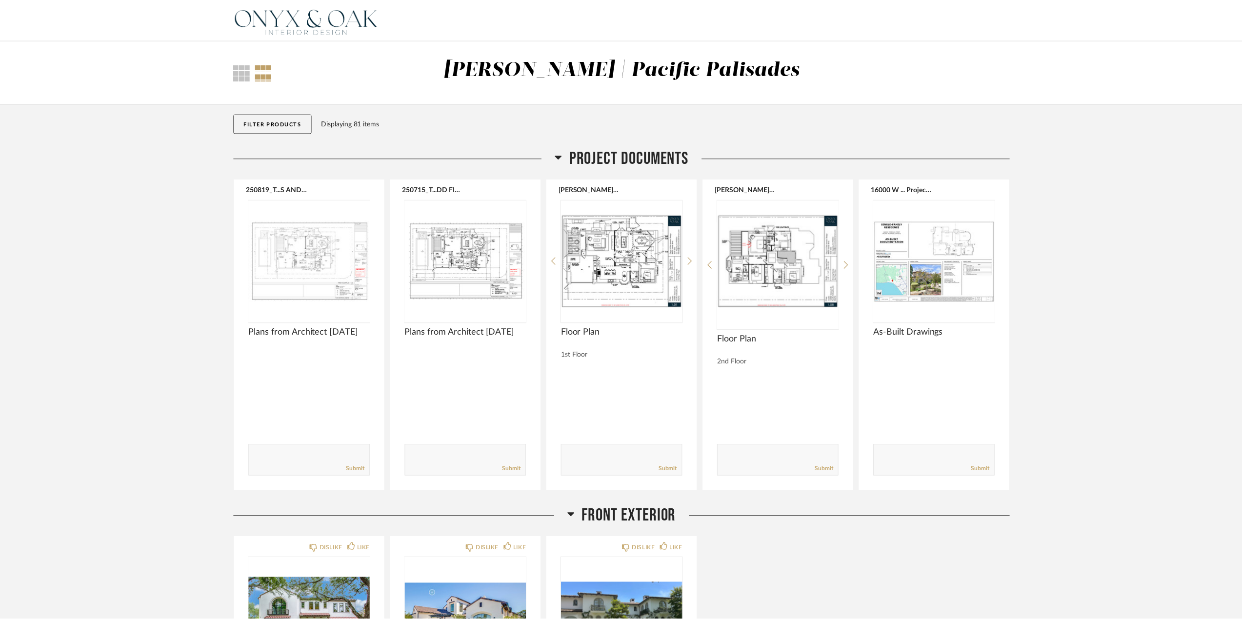
scroll to position [5366, 0]
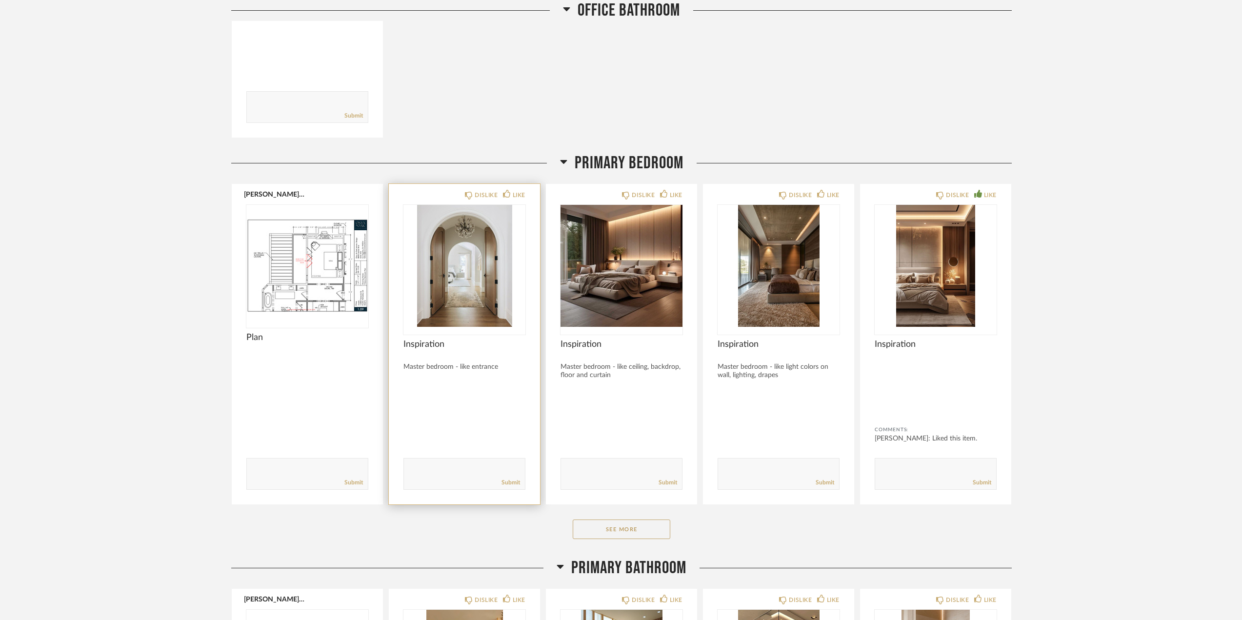
click at [476, 281] on img "0" at bounding box center [464, 266] width 122 height 122
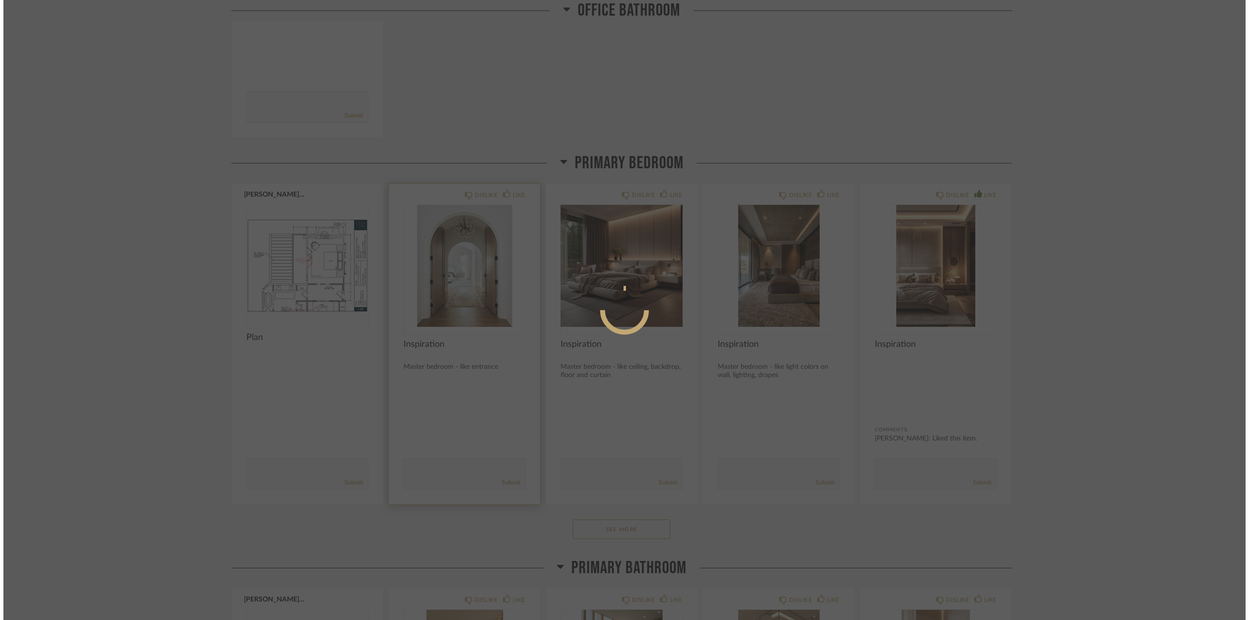
scroll to position [0, 0]
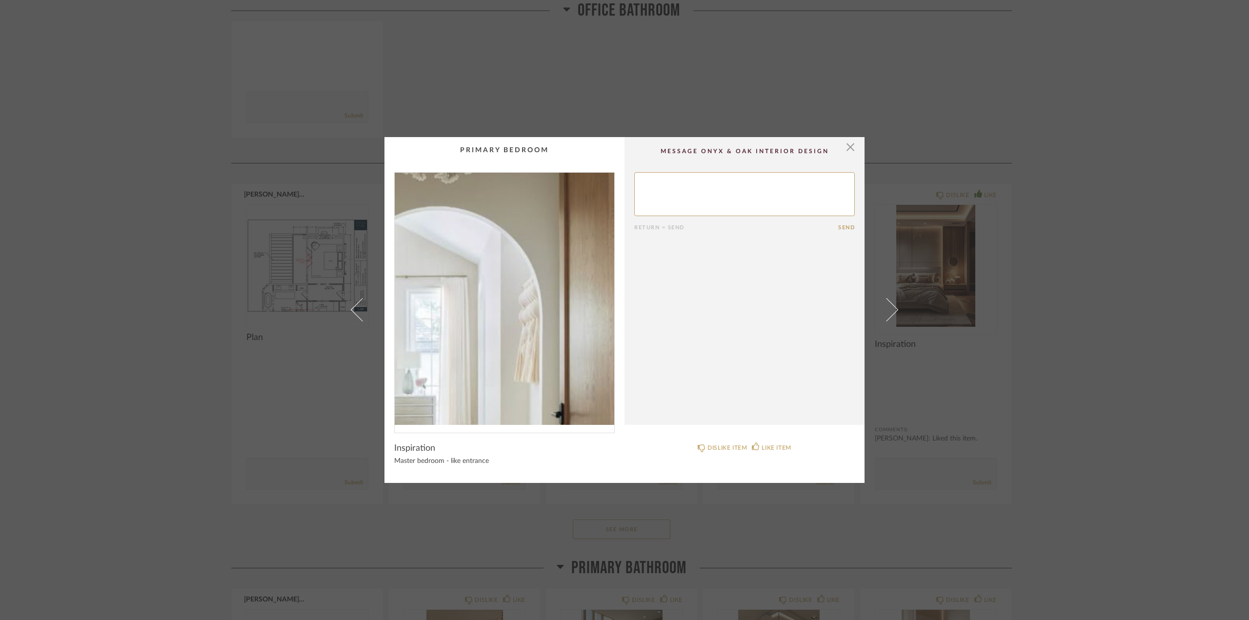
click at [524, 280] on img "0" at bounding box center [505, 299] width 220 height 252
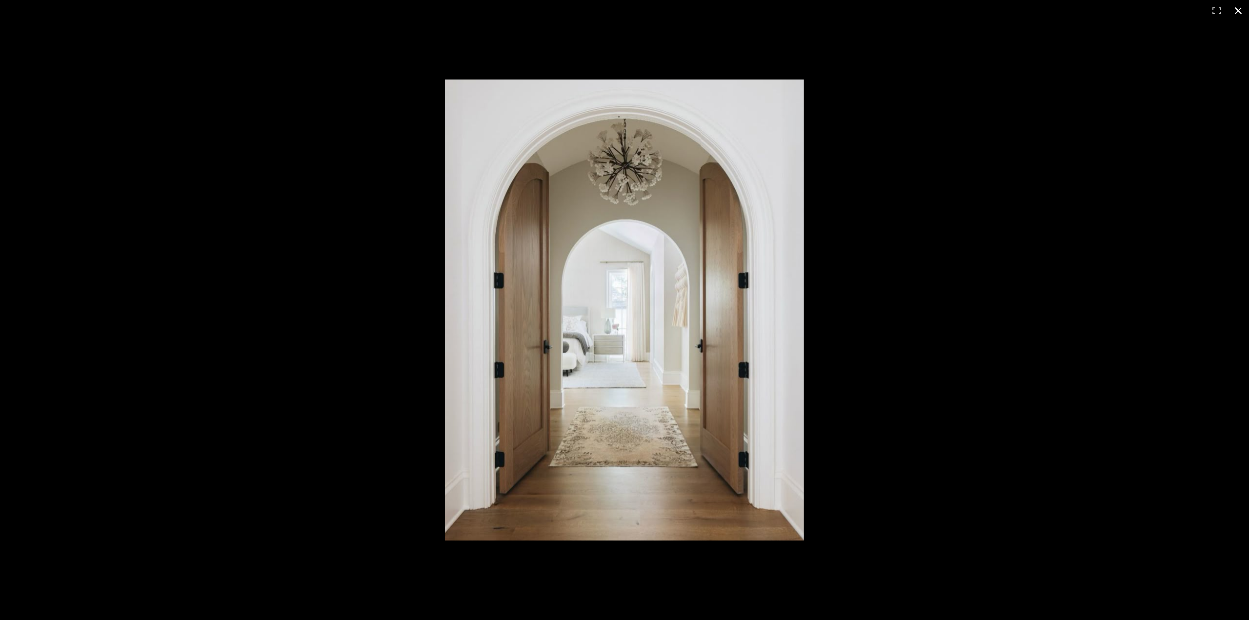
click at [1235, 12] on button at bounding box center [1237, 10] width 21 height 21
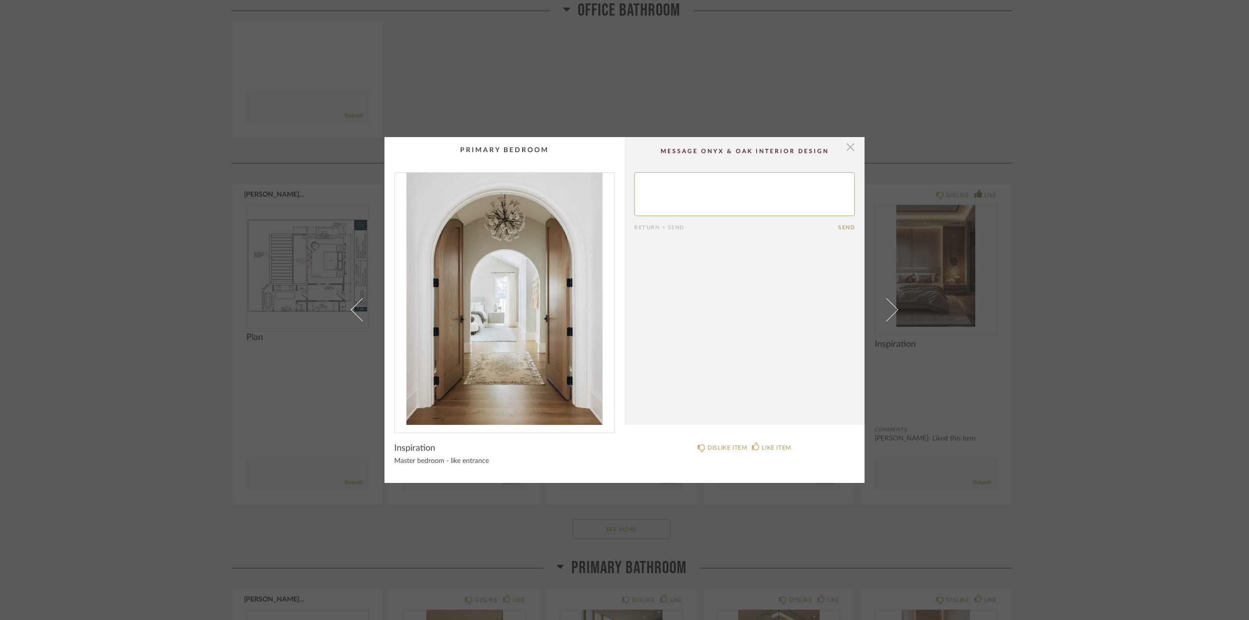
click at [844, 145] on span "button" at bounding box center [850, 147] width 20 height 20
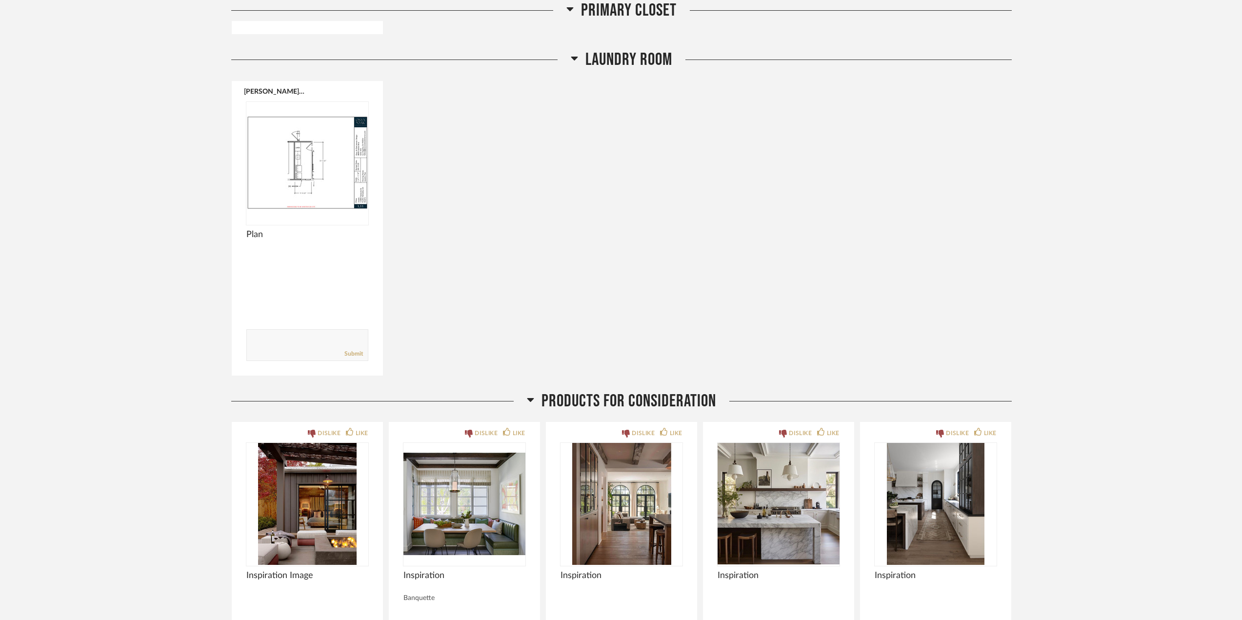
scroll to position [6829, 0]
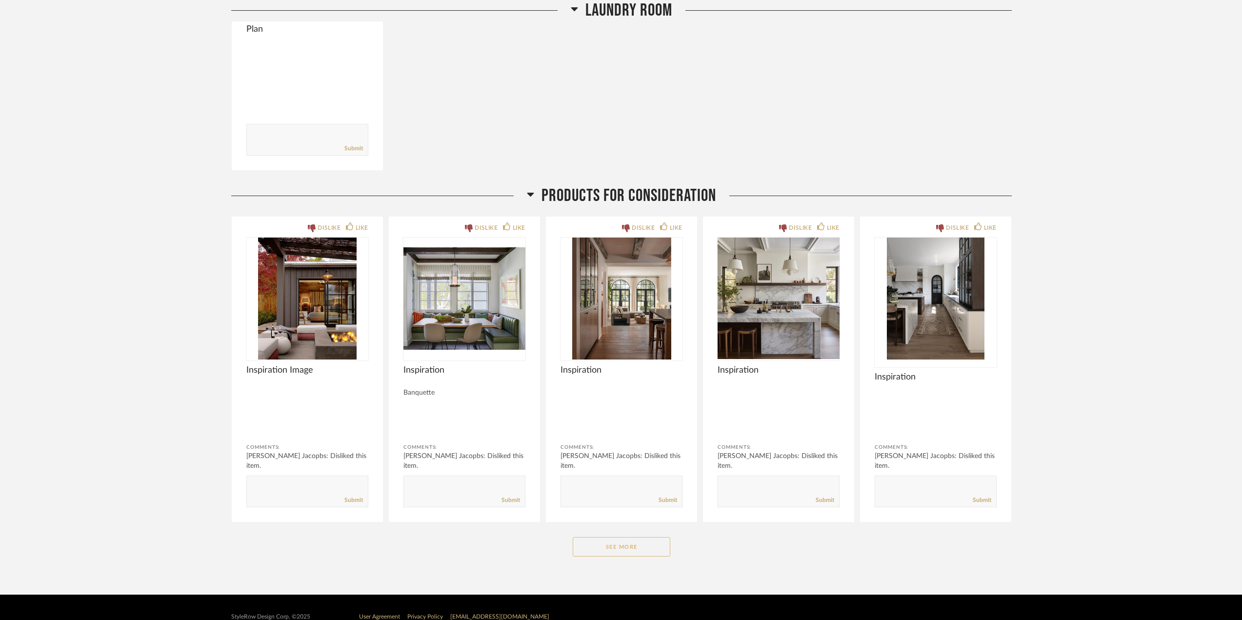
click at [639, 550] on button "See More" at bounding box center [622, 547] width 98 height 20
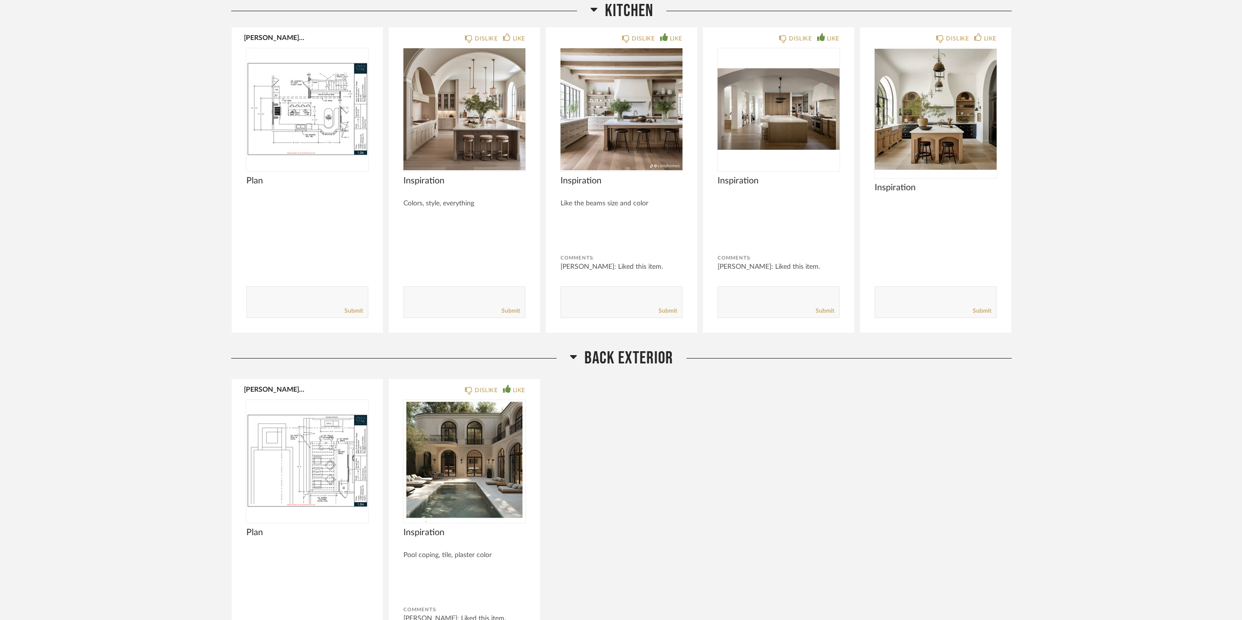
scroll to position [3014, 0]
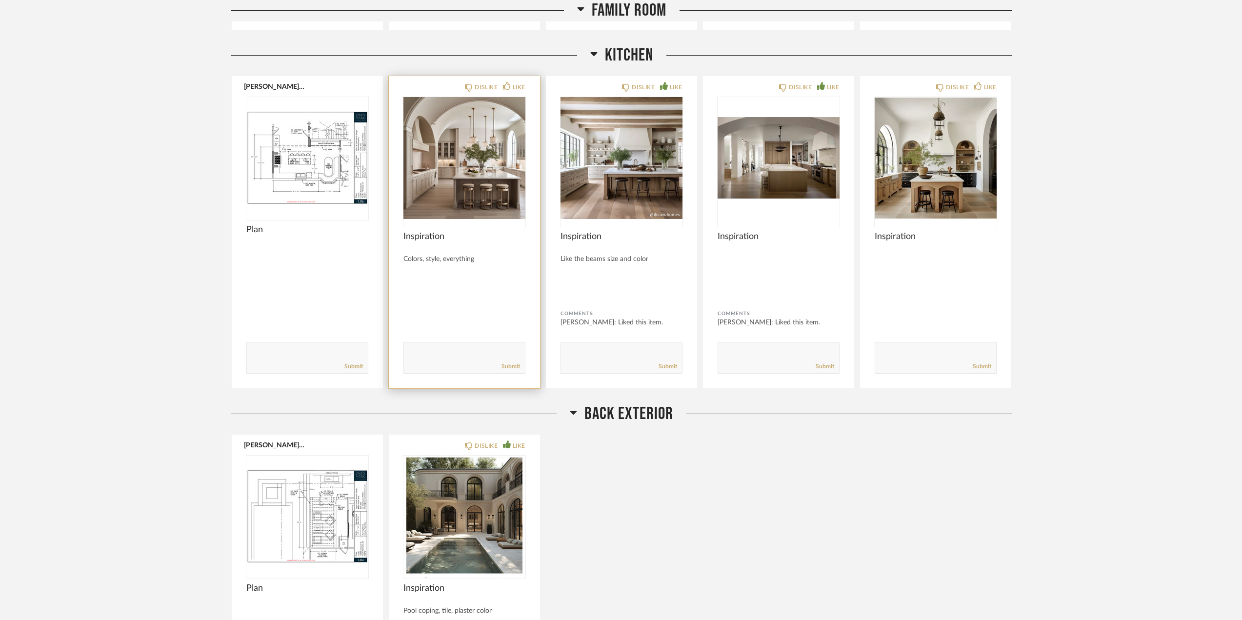
click at [460, 160] on img "0" at bounding box center [464, 158] width 122 height 122
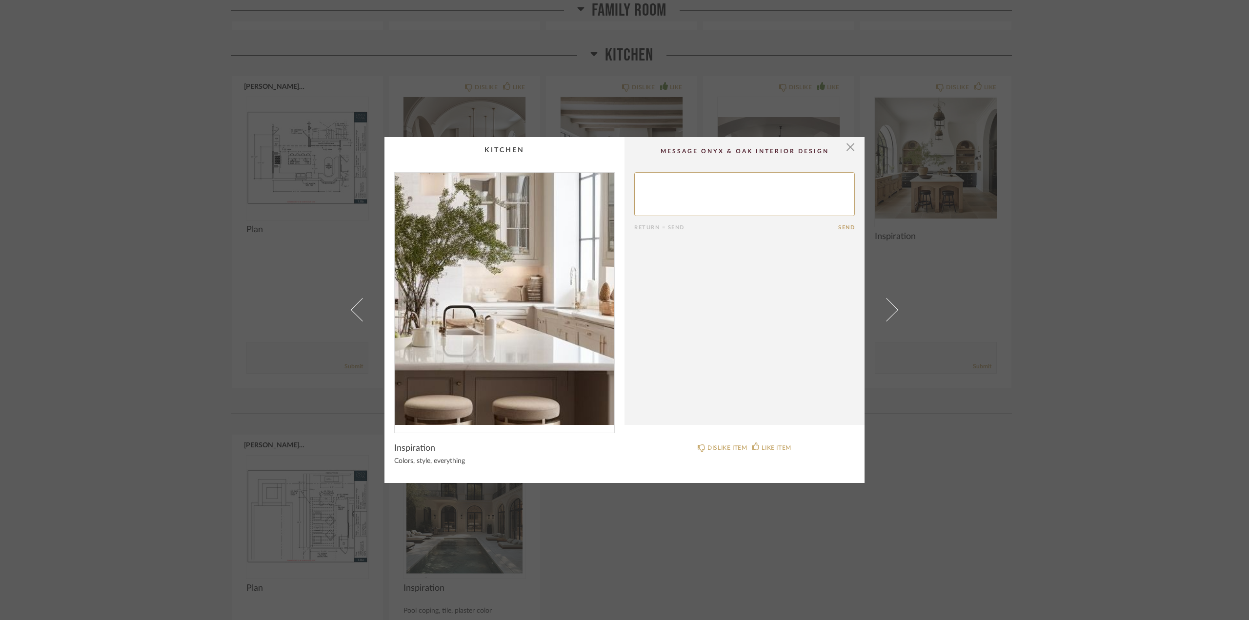
click at [561, 312] on img "0" at bounding box center [505, 299] width 220 height 252
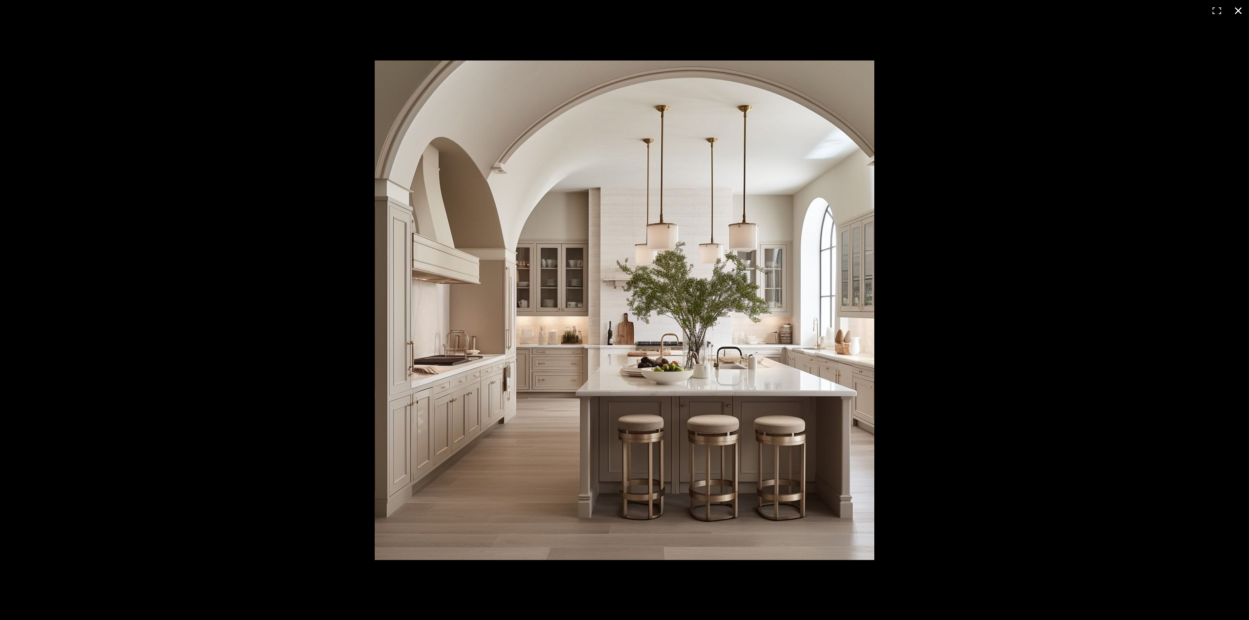
click at [1237, 13] on button at bounding box center [1237, 10] width 21 height 21
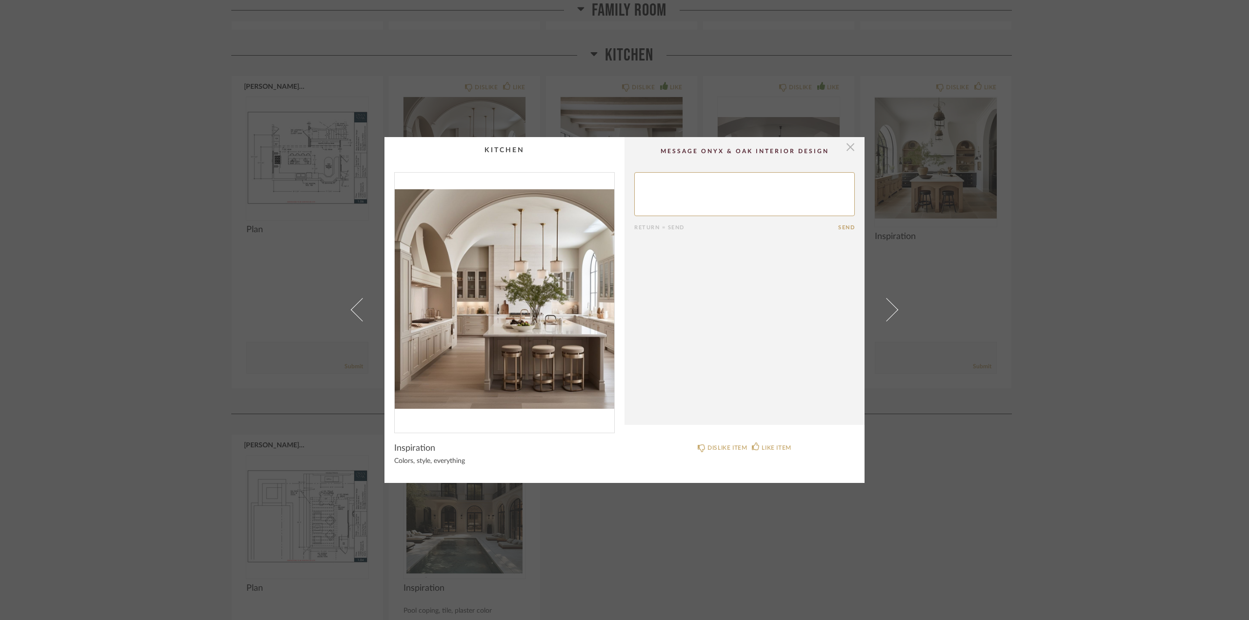
click at [842, 146] on span "button" at bounding box center [850, 147] width 20 height 20
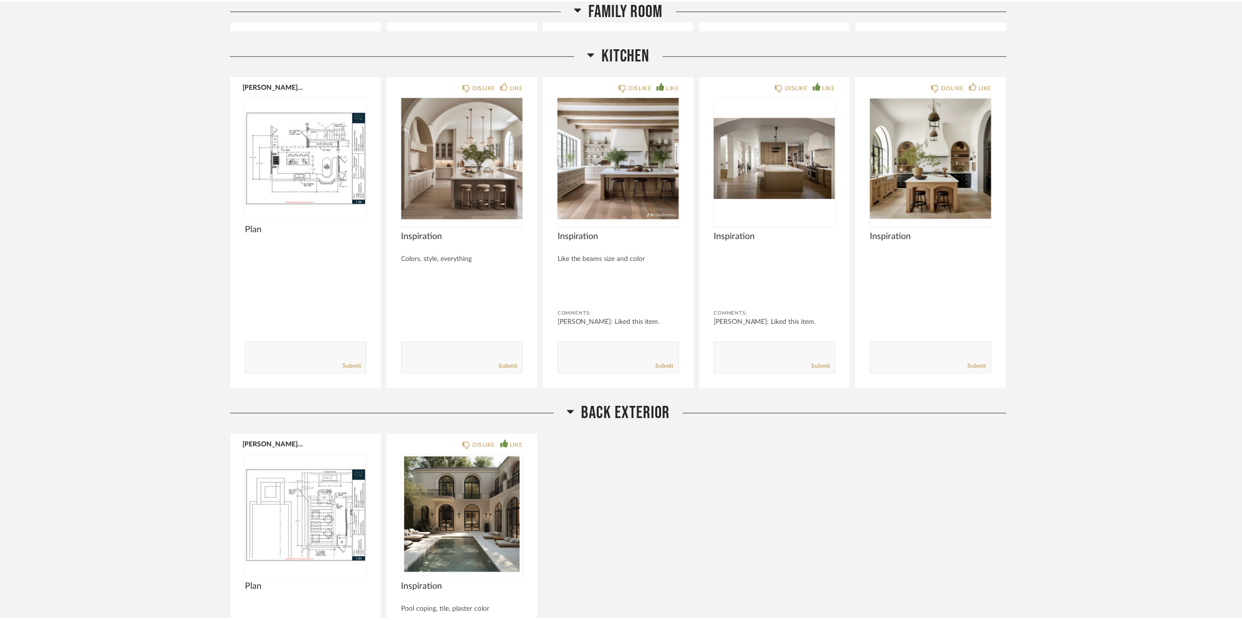
scroll to position [3014, 0]
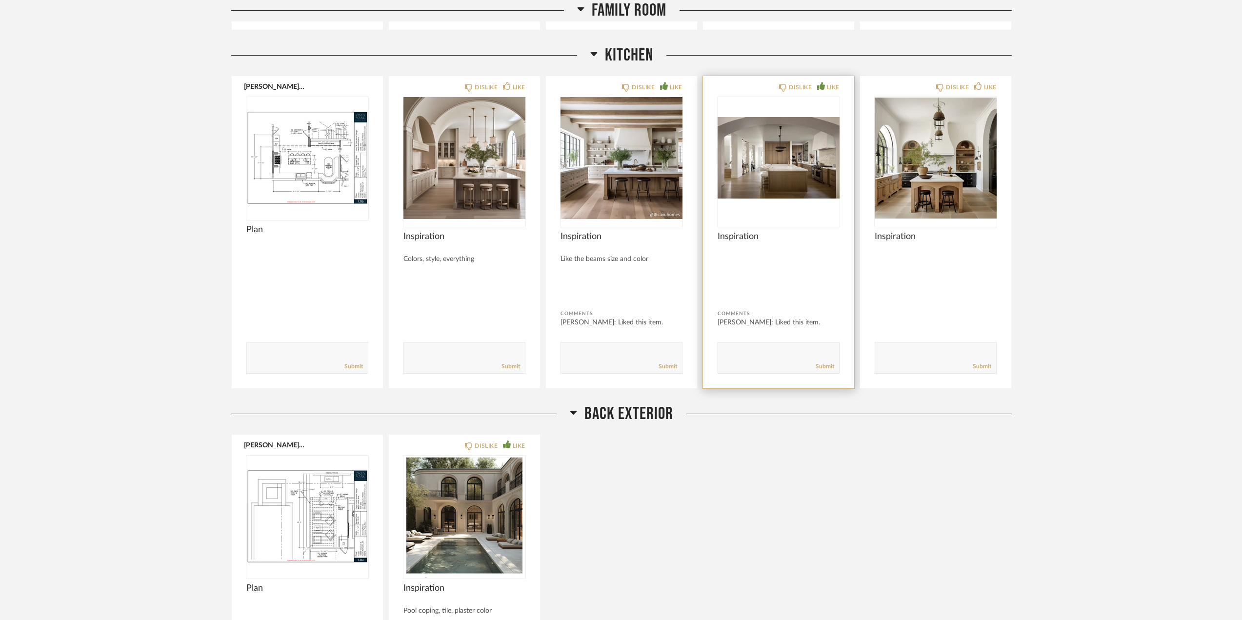
click at [797, 144] on img "0" at bounding box center [779, 158] width 122 height 122
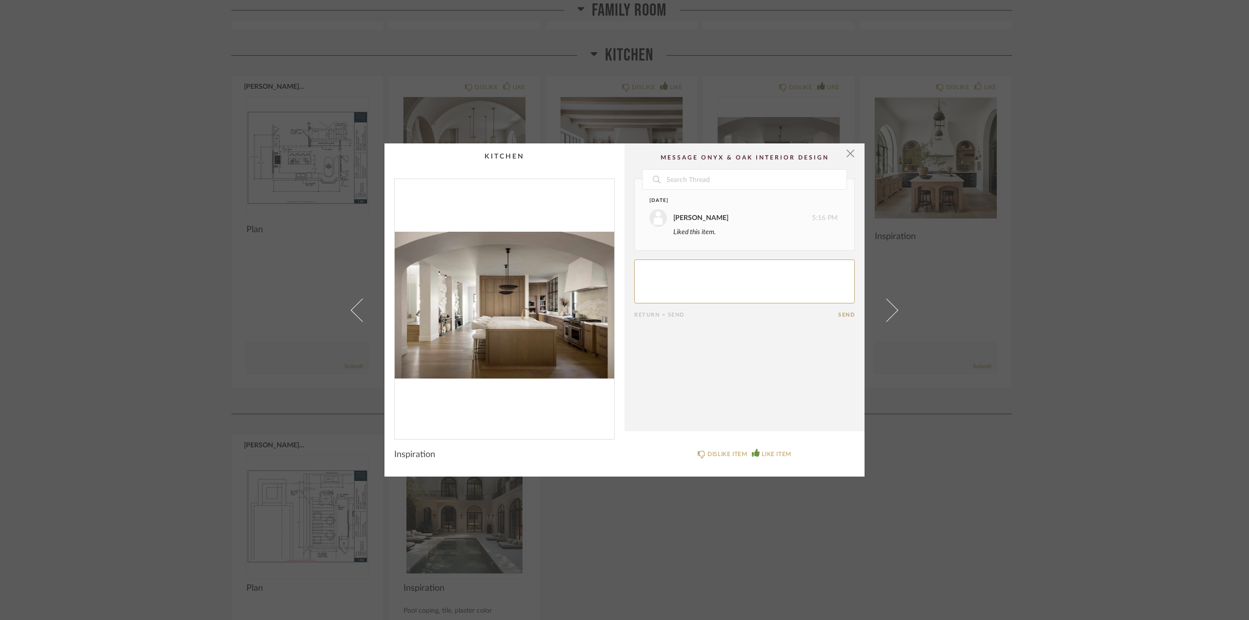
click at [499, 278] on img "0" at bounding box center [505, 305] width 220 height 252
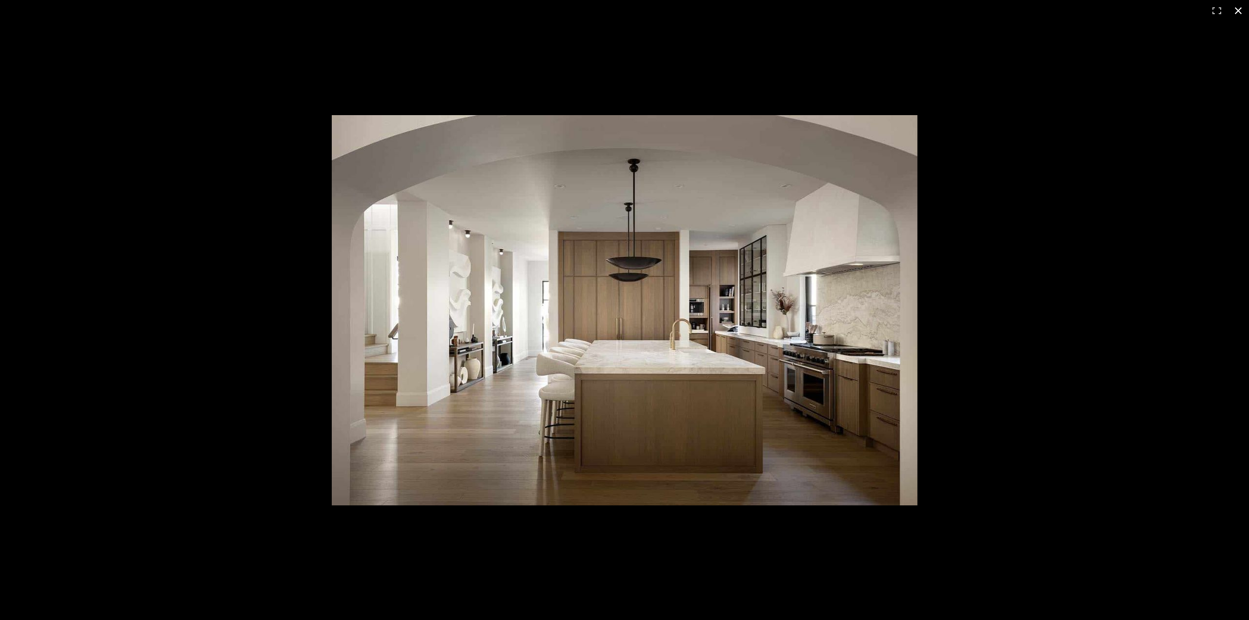
click at [1238, 10] on button at bounding box center [1237, 10] width 21 height 21
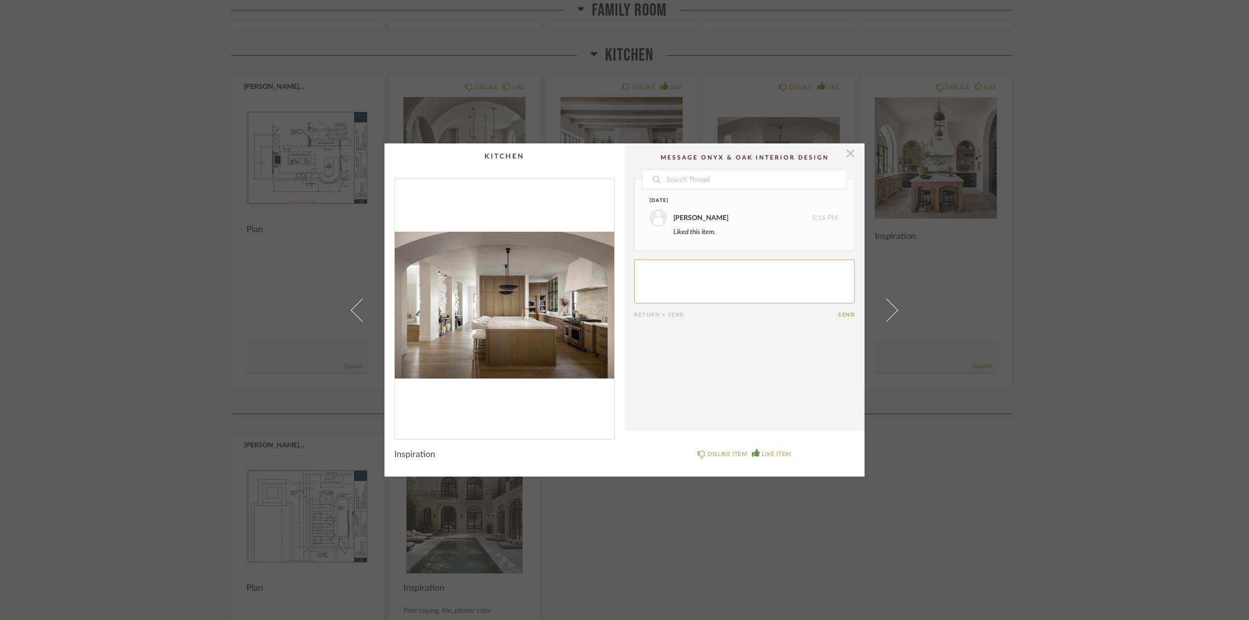
click at [840, 151] on span "button" at bounding box center [850, 153] width 20 height 20
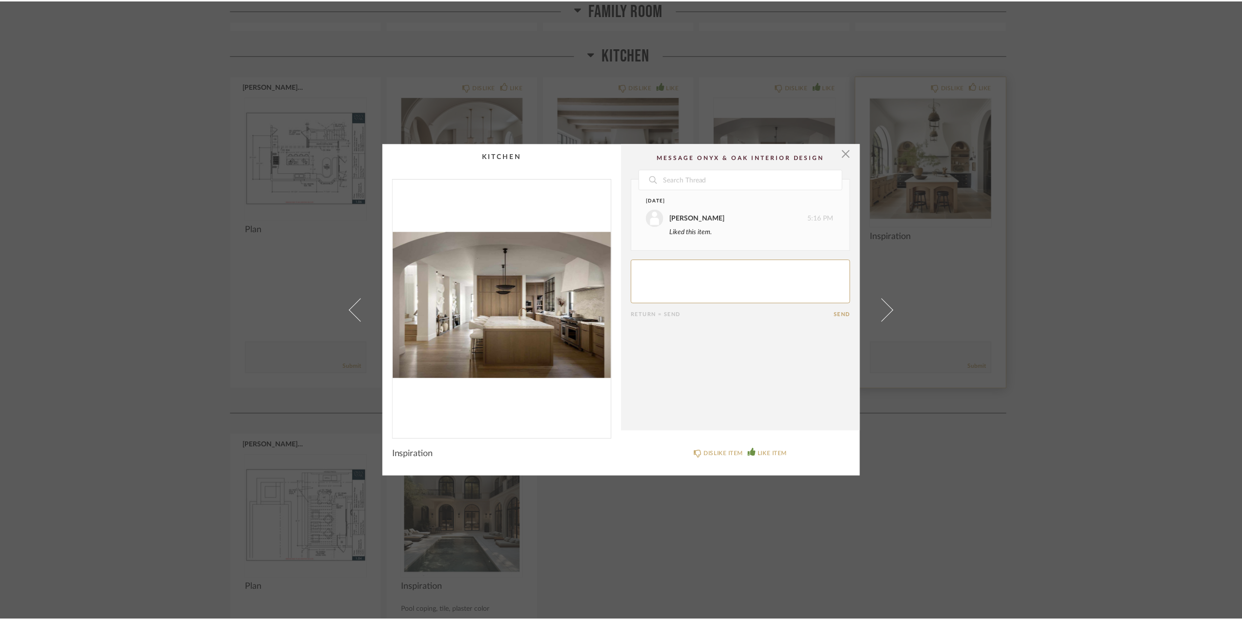
scroll to position [3014, 0]
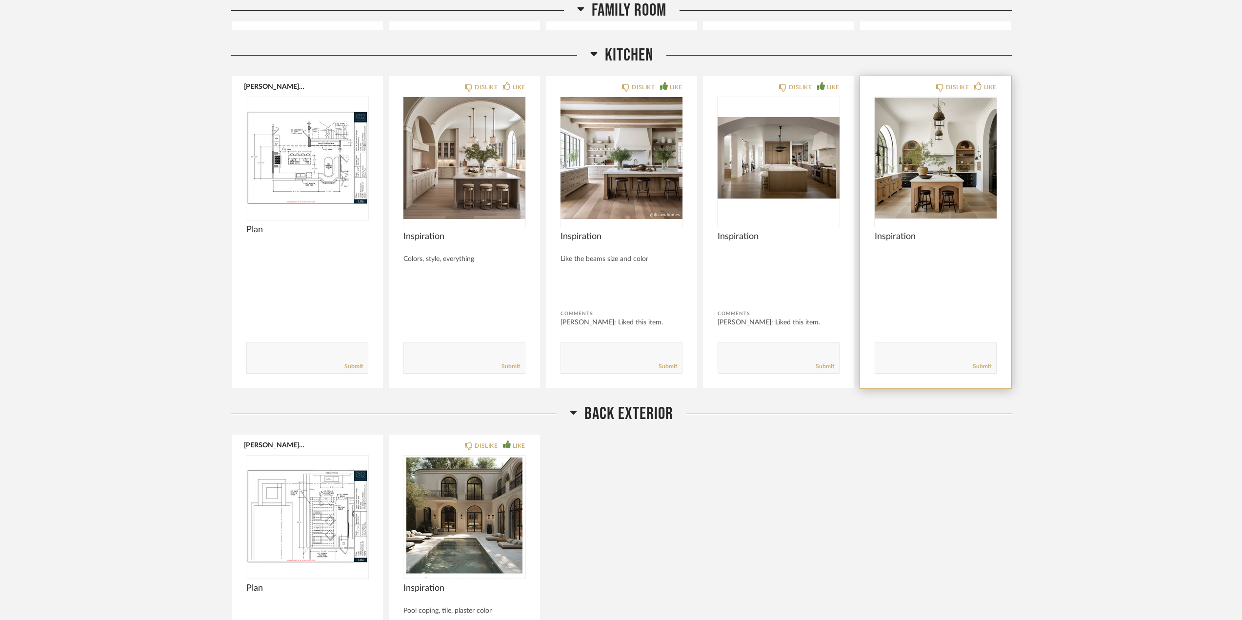
click at [936, 152] on img "0" at bounding box center [936, 158] width 122 height 122
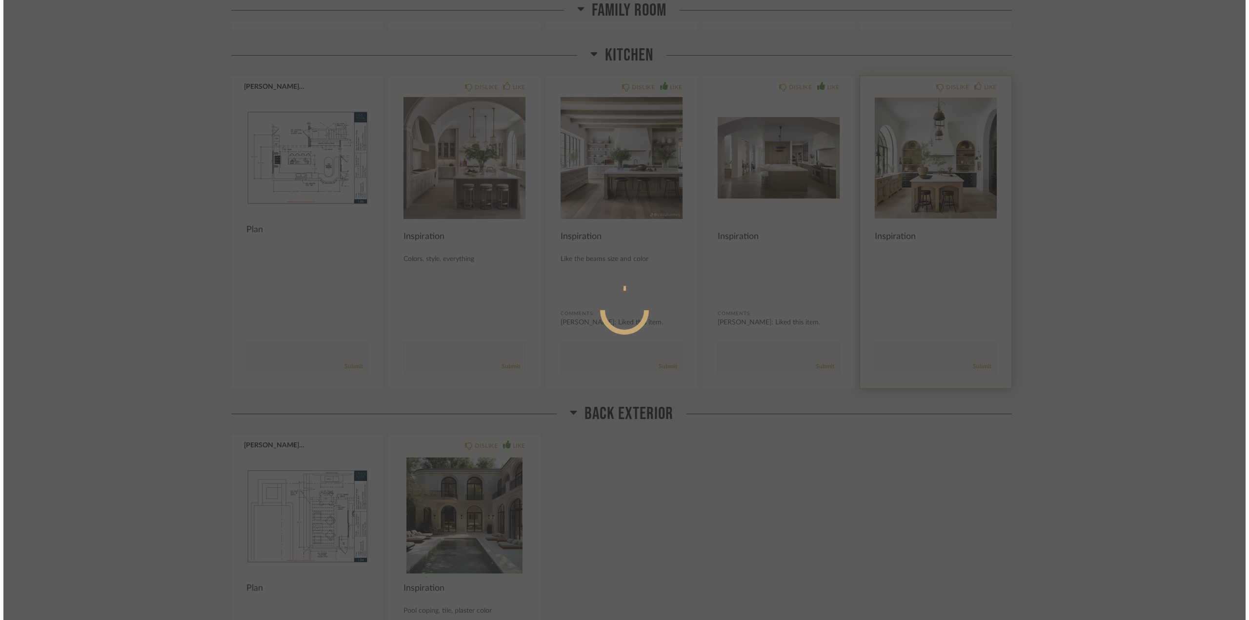
scroll to position [0, 0]
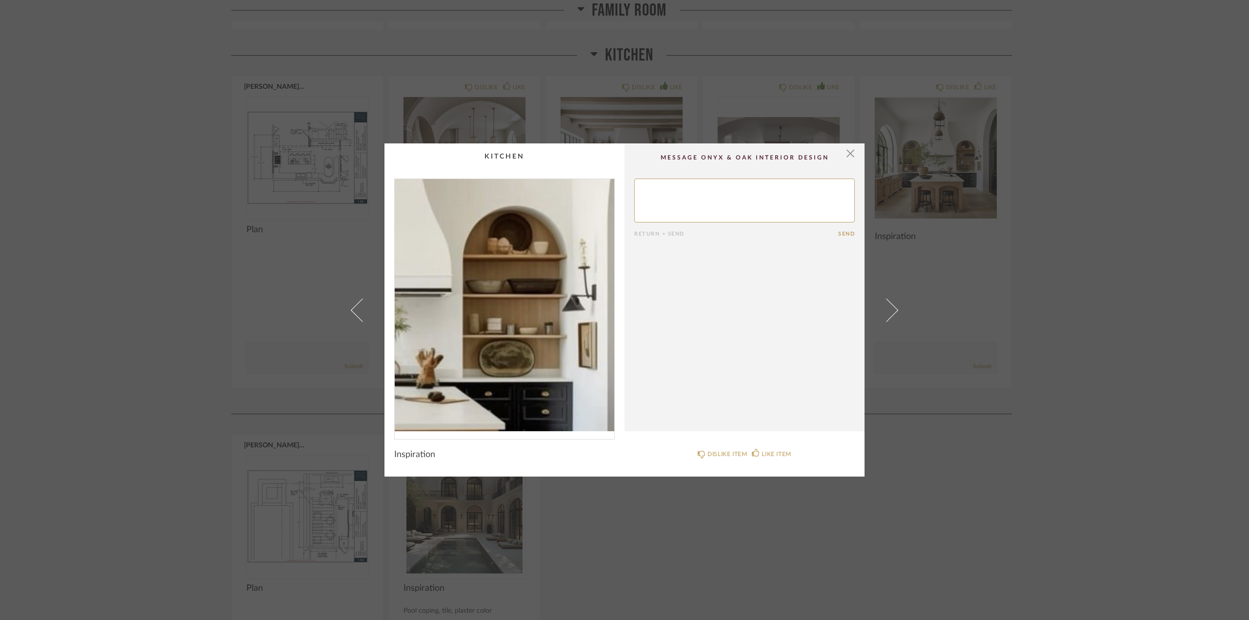
click at [552, 306] on img "0" at bounding box center [505, 305] width 220 height 252
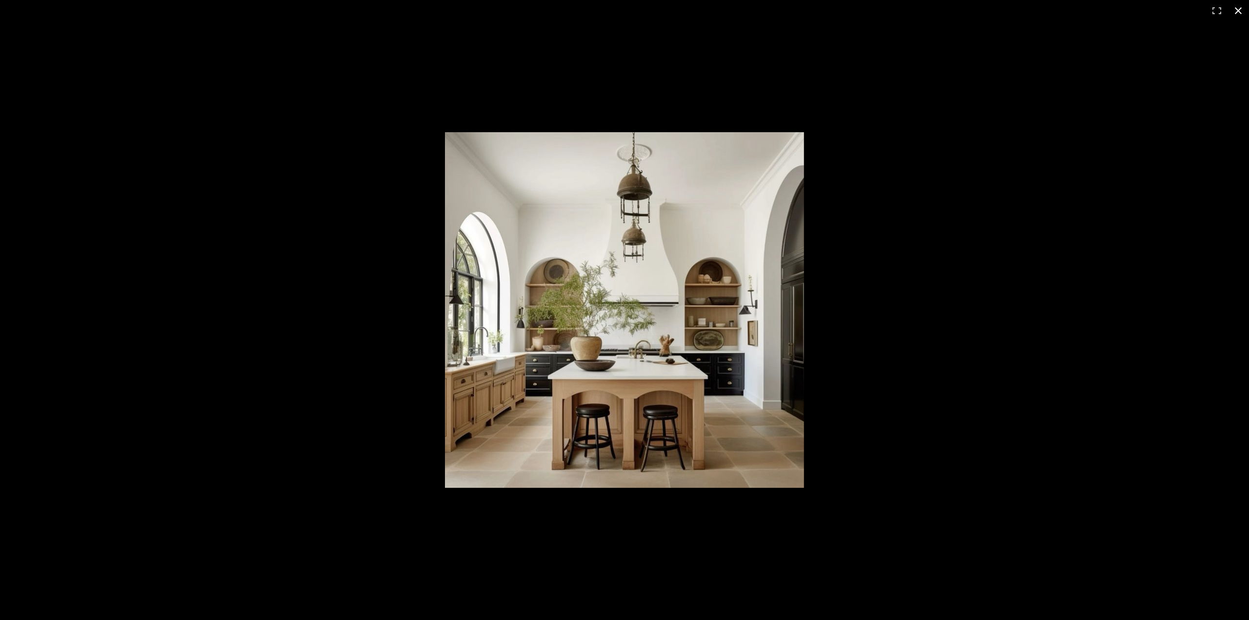
click at [1237, 11] on button at bounding box center [1237, 10] width 21 height 21
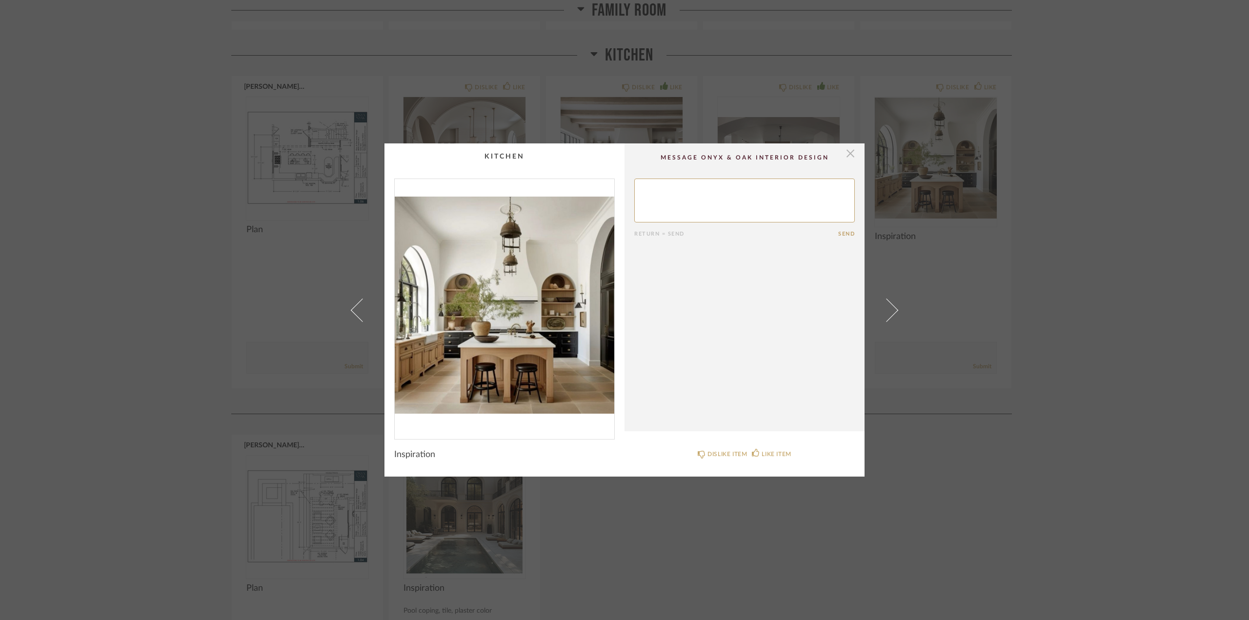
click at [847, 158] on span "button" at bounding box center [850, 153] width 20 height 20
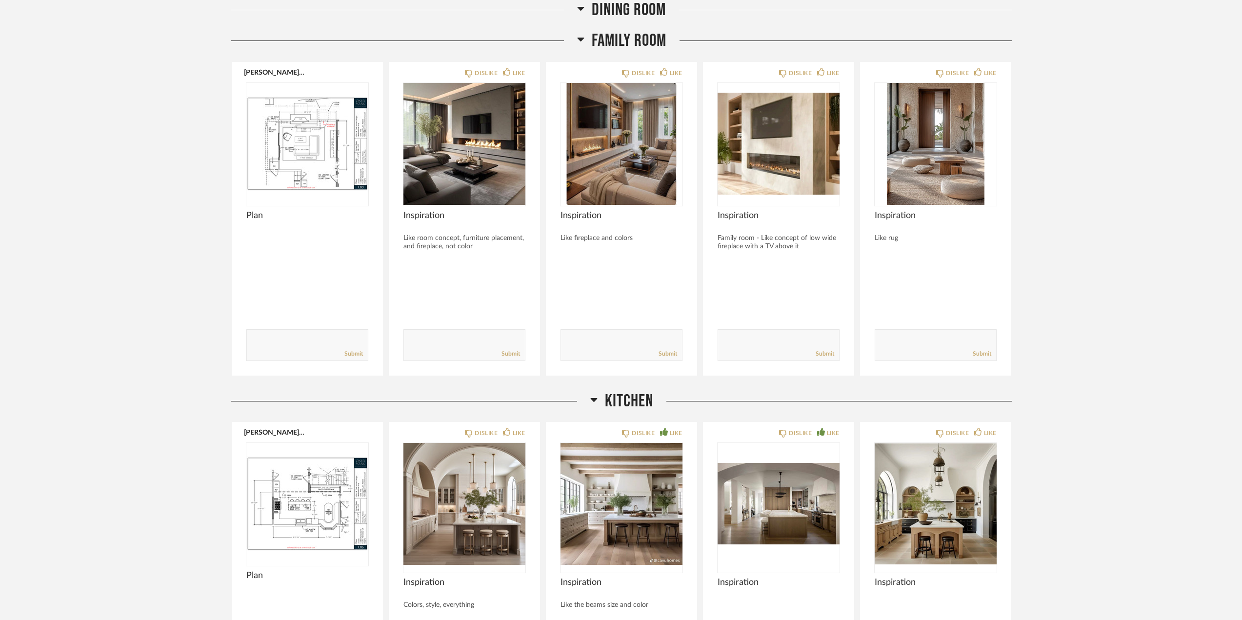
scroll to position [2878, 0]
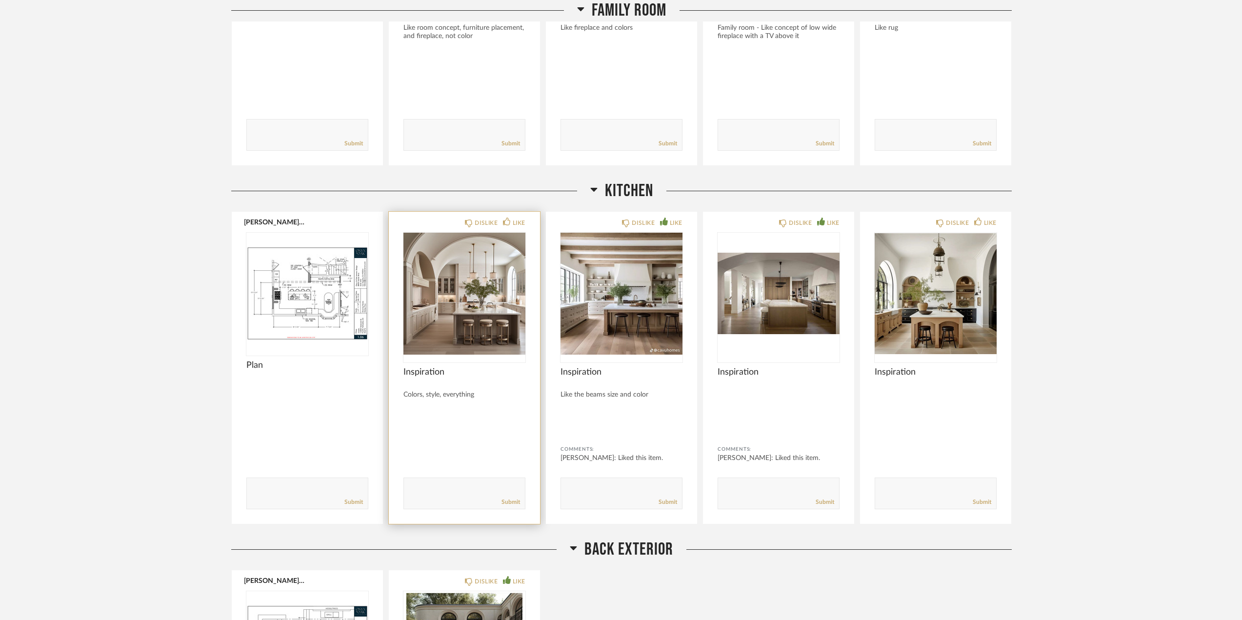
click at [450, 251] on img "0" at bounding box center [464, 294] width 122 height 122
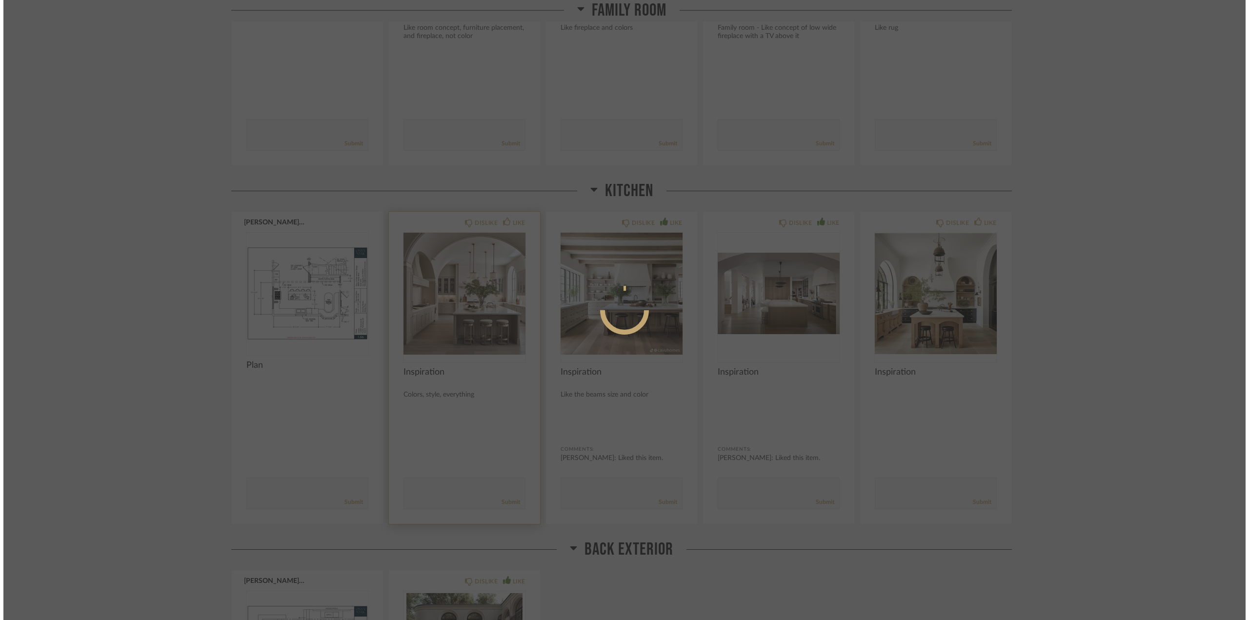
scroll to position [0, 0]
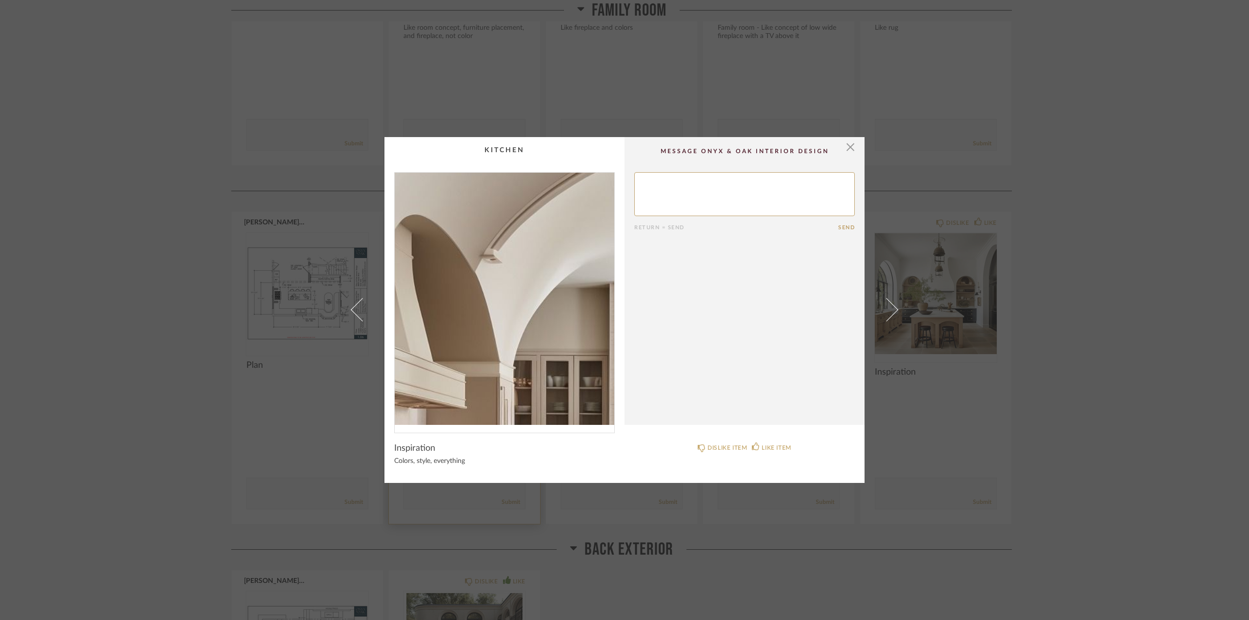
click at [450, 251] on img "0" at bounding box center [505, 299] width 220 height 252
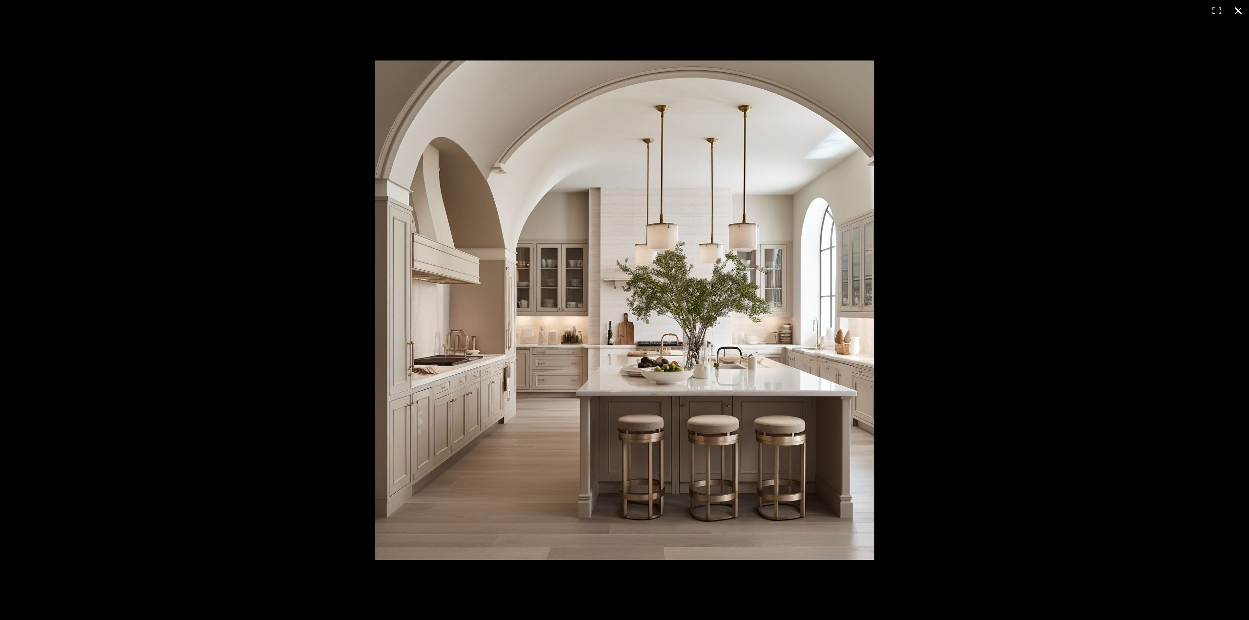
click at [1208, 412] on div at bounding box center [915, 328] width 1081 height 537
